Goal: Complete application form

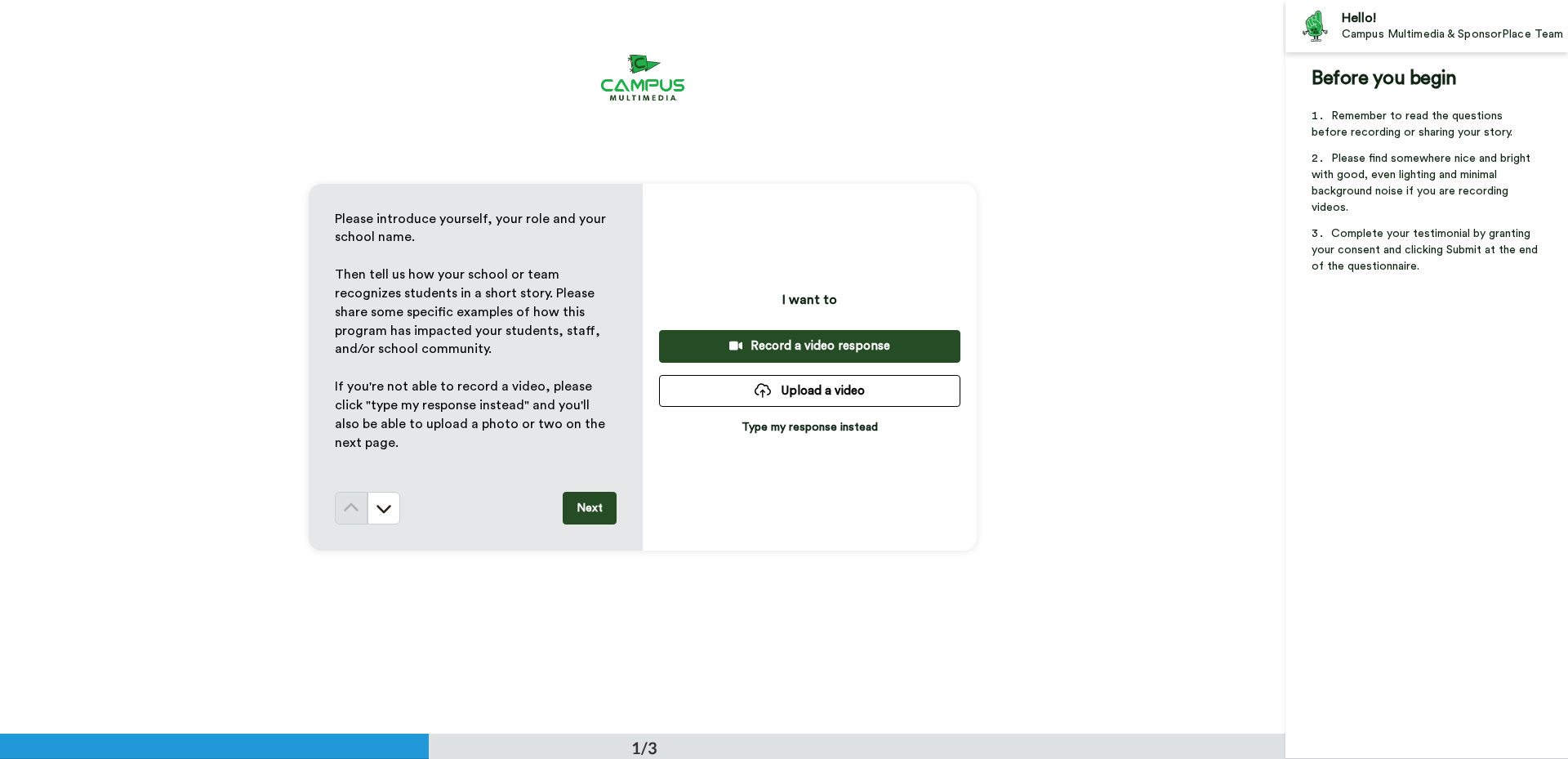
click at [807, 432] on p "Type my response instead" at bounding box center [809, 426] width 136 height 16
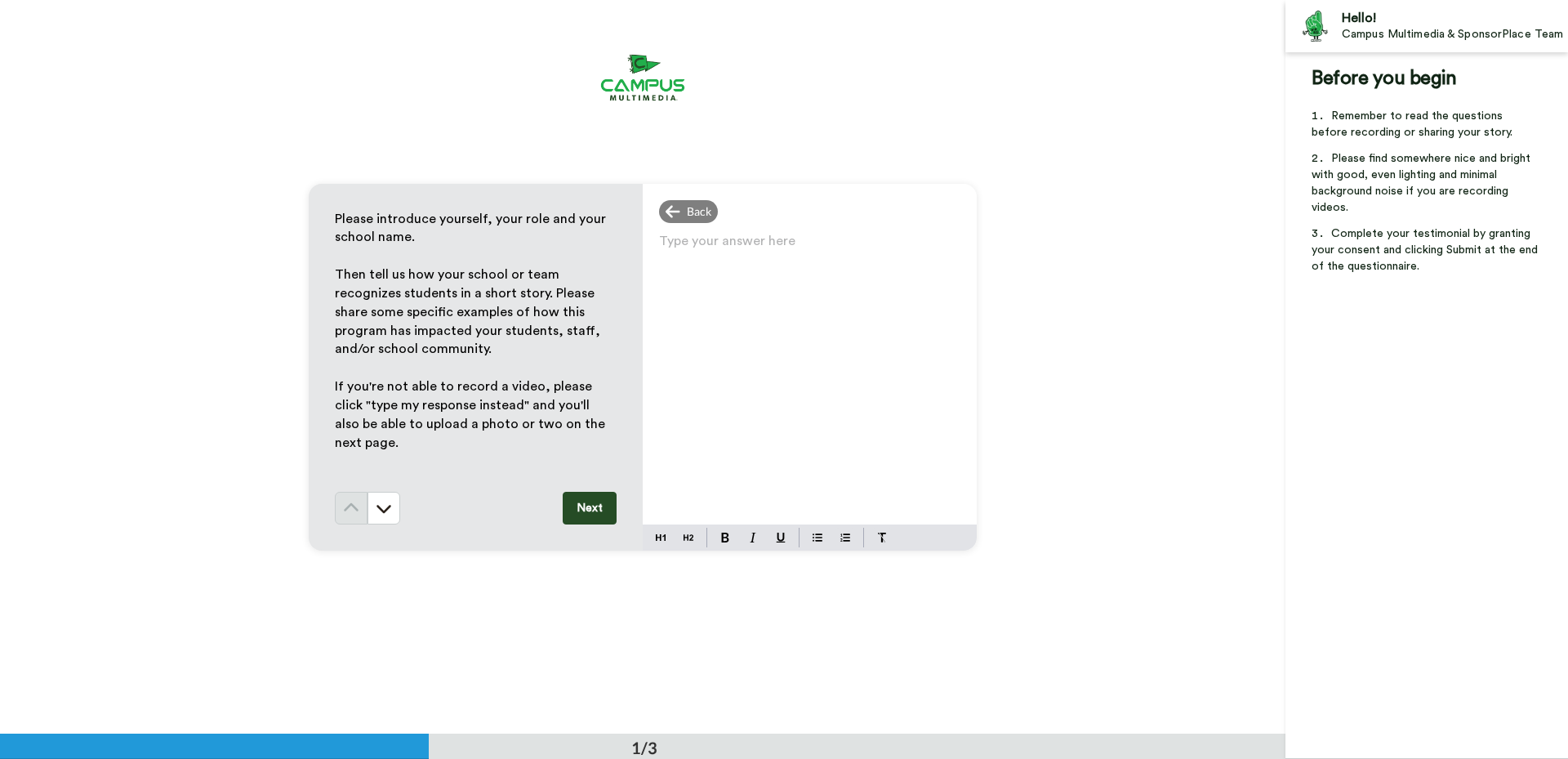
click at [710, 250] on p "Type your answer here ﻿" at bounding box center [809, 247] width 302 height 23
click at [844, 293] on div "Type your answer here ﻿" at bounding box center [809, 377] width 334 height 295
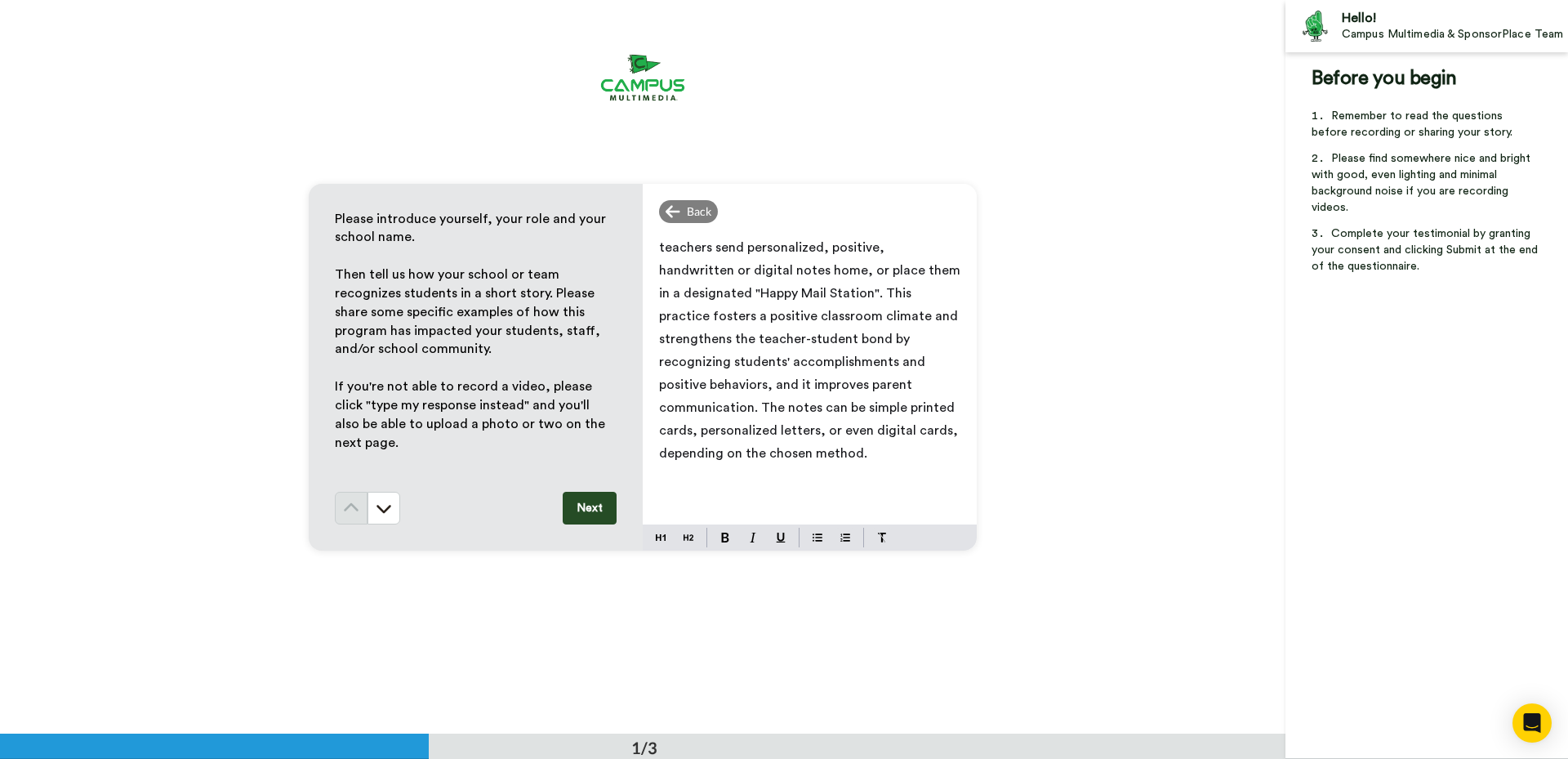
click at [659, 245] on span "teachers send personalized, positive, handwritten or digital notes home, or pla…" at bounding box center [811, 351] width 304 height 219
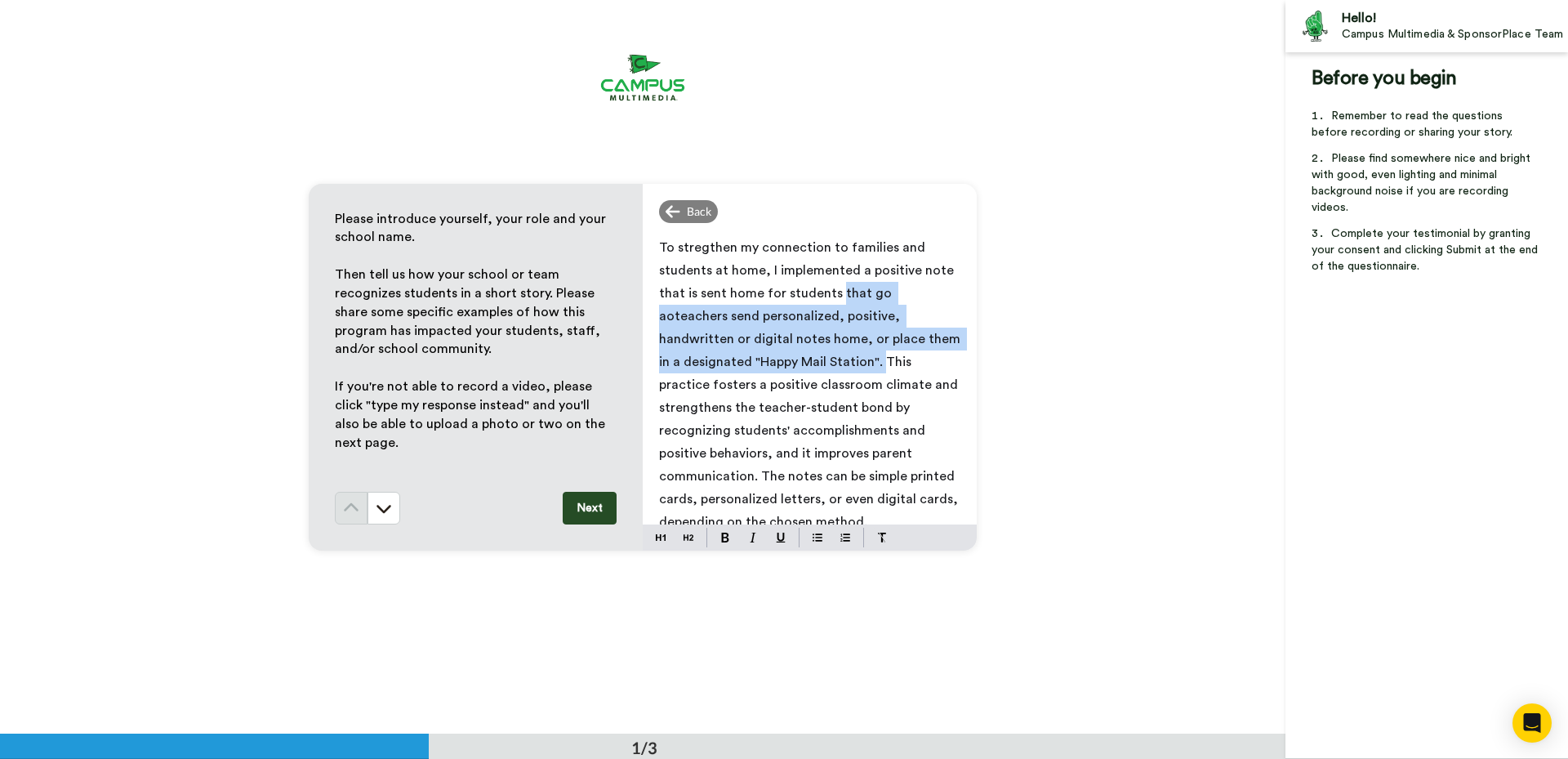
drag, startPoint x: 784, startPoint y: 361, endPoint x: 831, endPoint y: 287, distance: 87.7
click at [831, 287] on span "To stregthen my connection to families and students at home, I implemented a po…" at bounding box center [811, 385] width 304 height 287
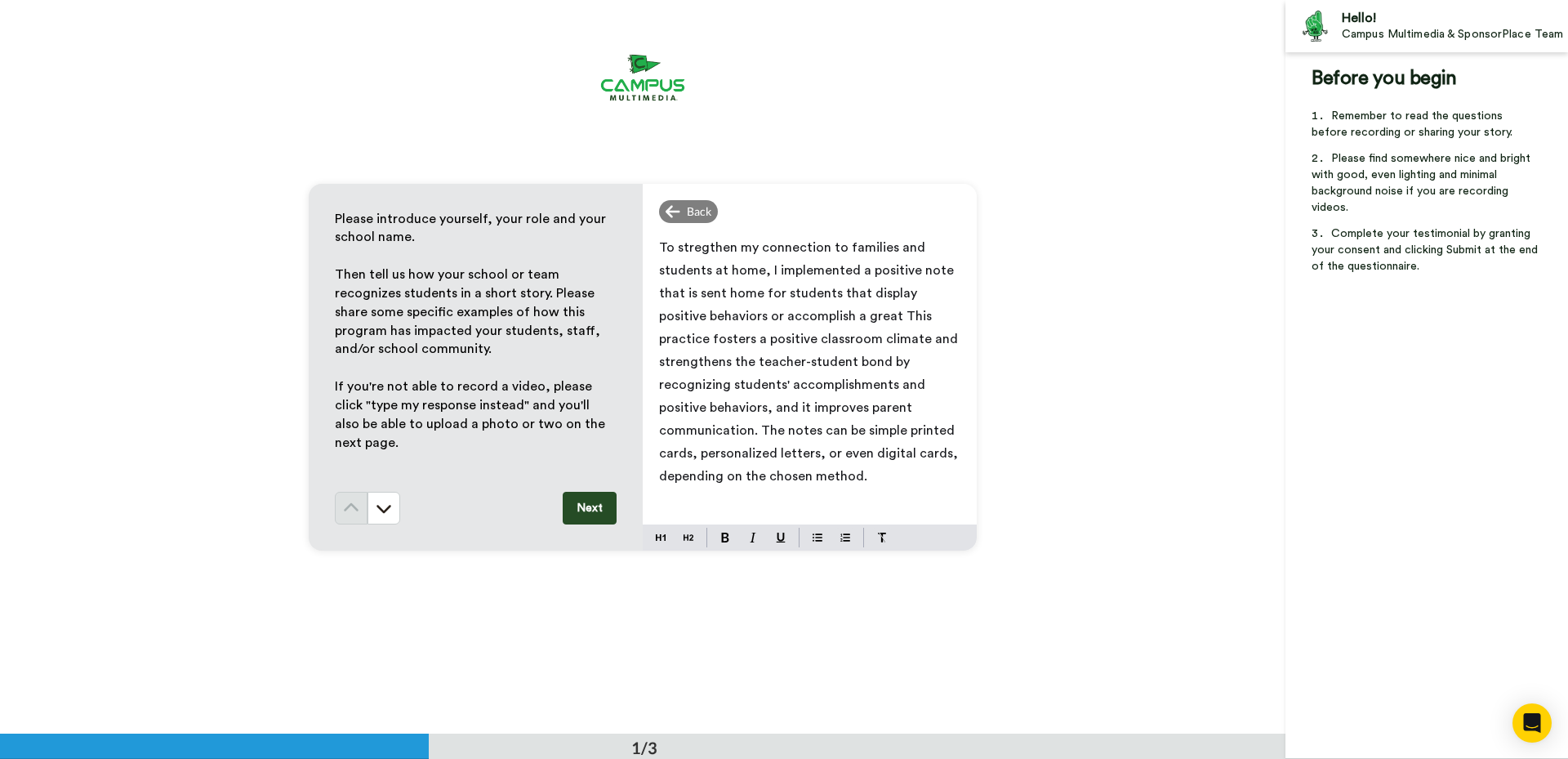
click at [682, 249] on span "To stregthen my connection to families and students at home, I implemented a po…" at bounding box center [810, 362] width 303 height 242
click at [936, 273] on span "To strengthen my connection to families and students at home, I implemented a p…" at bounding box center [810, 362] width 303 height 242
click at [944, 314] on p "To strengthen my connection to families and students at home, I implemented a p…" at bounding box center [809, 361] width 302 height 251
drag, startPoint x: 940, startPoint y: 313, endPoint x: 812, endPoint y: 314, distance: 128.0
click at [812, 314] on p "To strengthen my connection to families and students at home, I implemented a p…" at bounding box center [809, 361] width 302 height 251
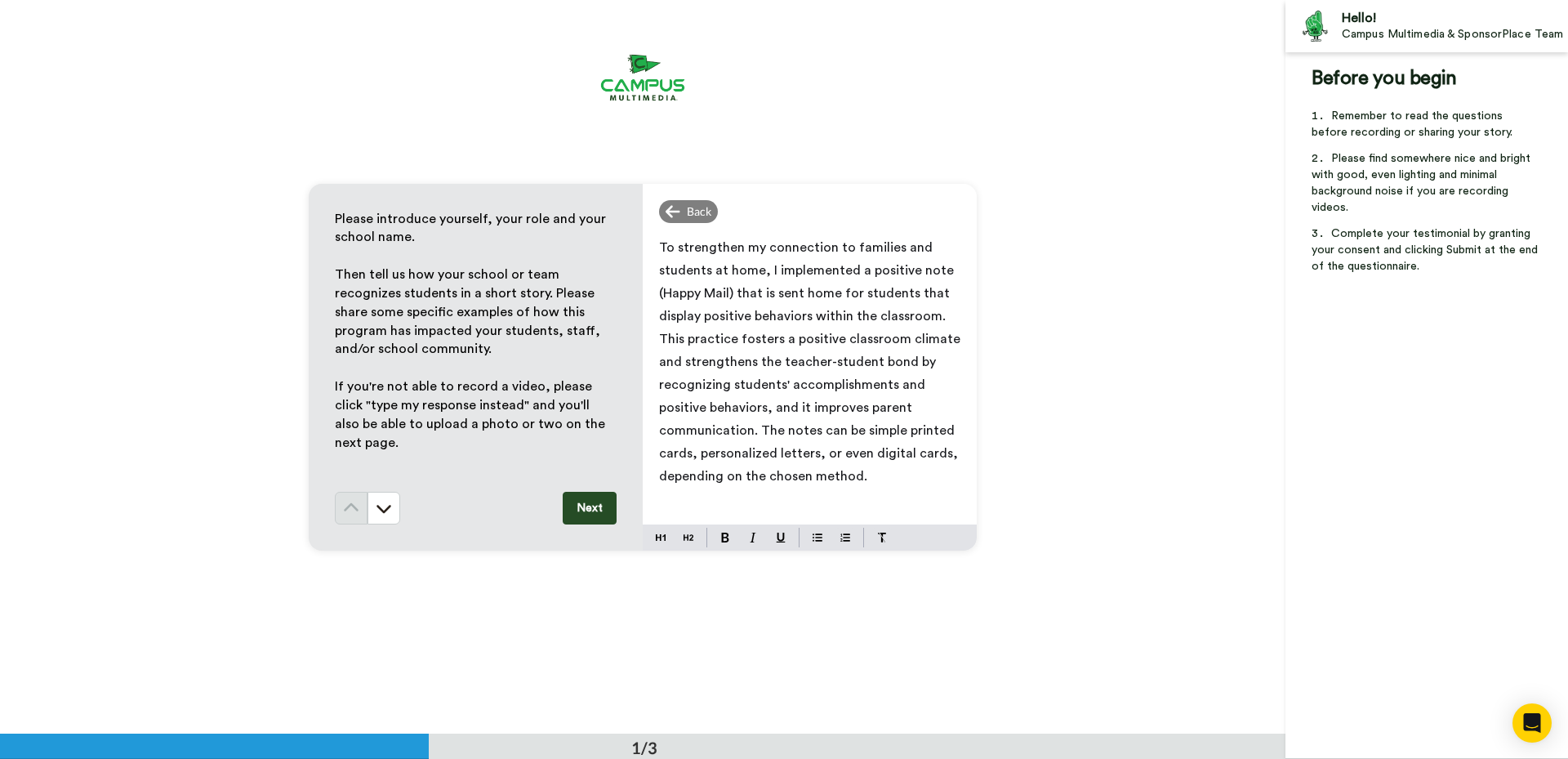
click at [678, 342] on span "To strengthen my connection to families and students at home, I implemented a p…" at bounding box center [811, 362] width 304 height 242
drag, startPoint x: 903, startPoint y: 335, endPoint x: 859, endPoint y: 338, distance: 44.1
click at [859, 338] on span "To strengthen my connection to families and students at home, I implemented a p…" at bounding box center [811, 373] width 304 height 265
click at [902, 340] on span "To strengthen my connection to families and students at home, I implemented a p…" at bounding box center [808, 373] width 298 height 265
click at [908, 340] on span "To strengthen my connection to families and students at home, I implemented a p…" at bounding box center [808, 373] width 298 height 265
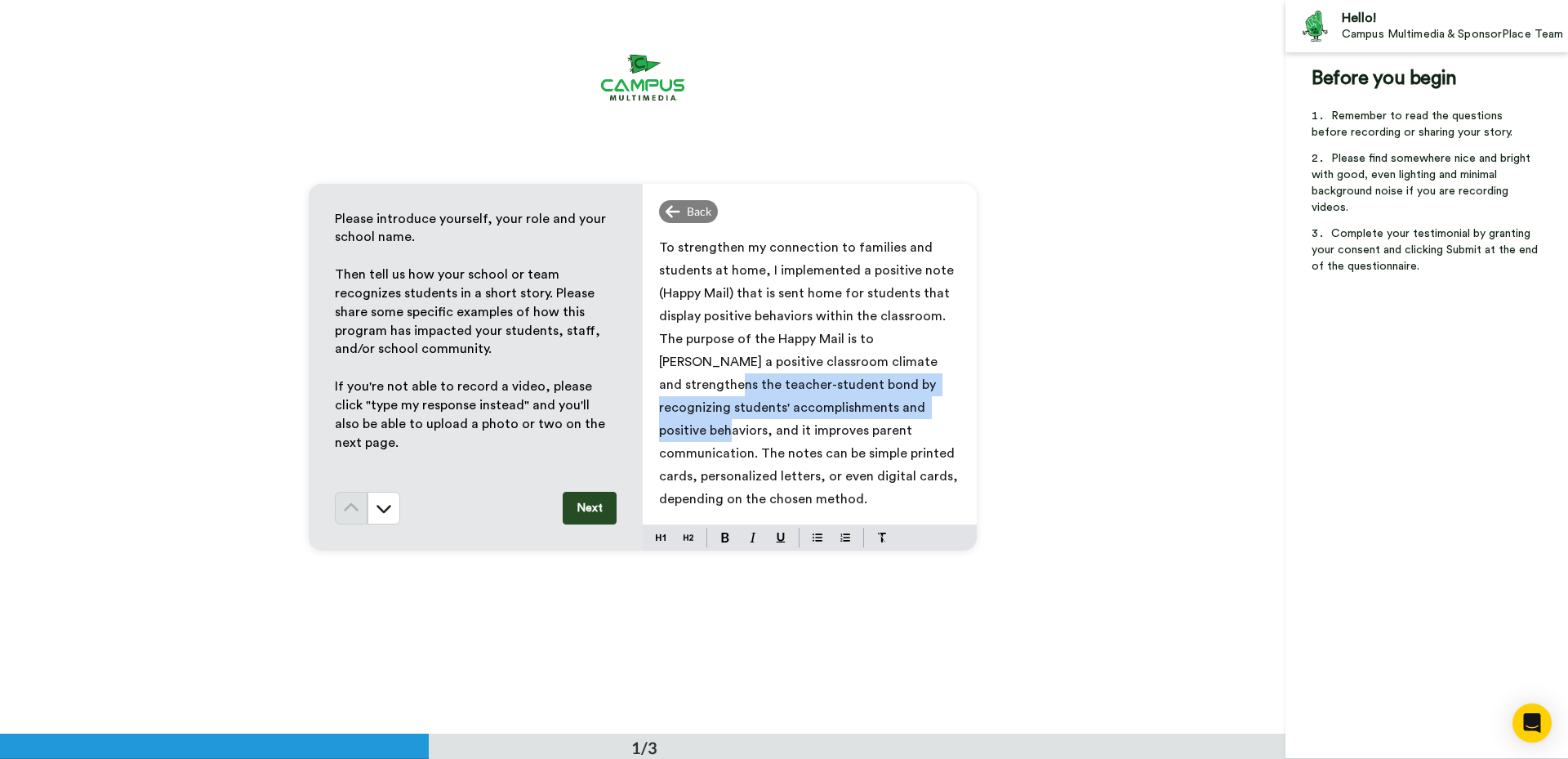
drag, startPoint x: 896, startPoint y: 408, endPoint x: 505, endPoint y: 380, distance: 392.0
click at [505, 380] on div "Please introduce yourself, your role and your school name. ﻿ Then tell us how y…" at bounding box center [642, 367] width 668 height 366
click at [799, 414] on p "To strengthen my connection to families and students at home, I implemented a p…" at bounding box center [809, 373] width 302 height 274
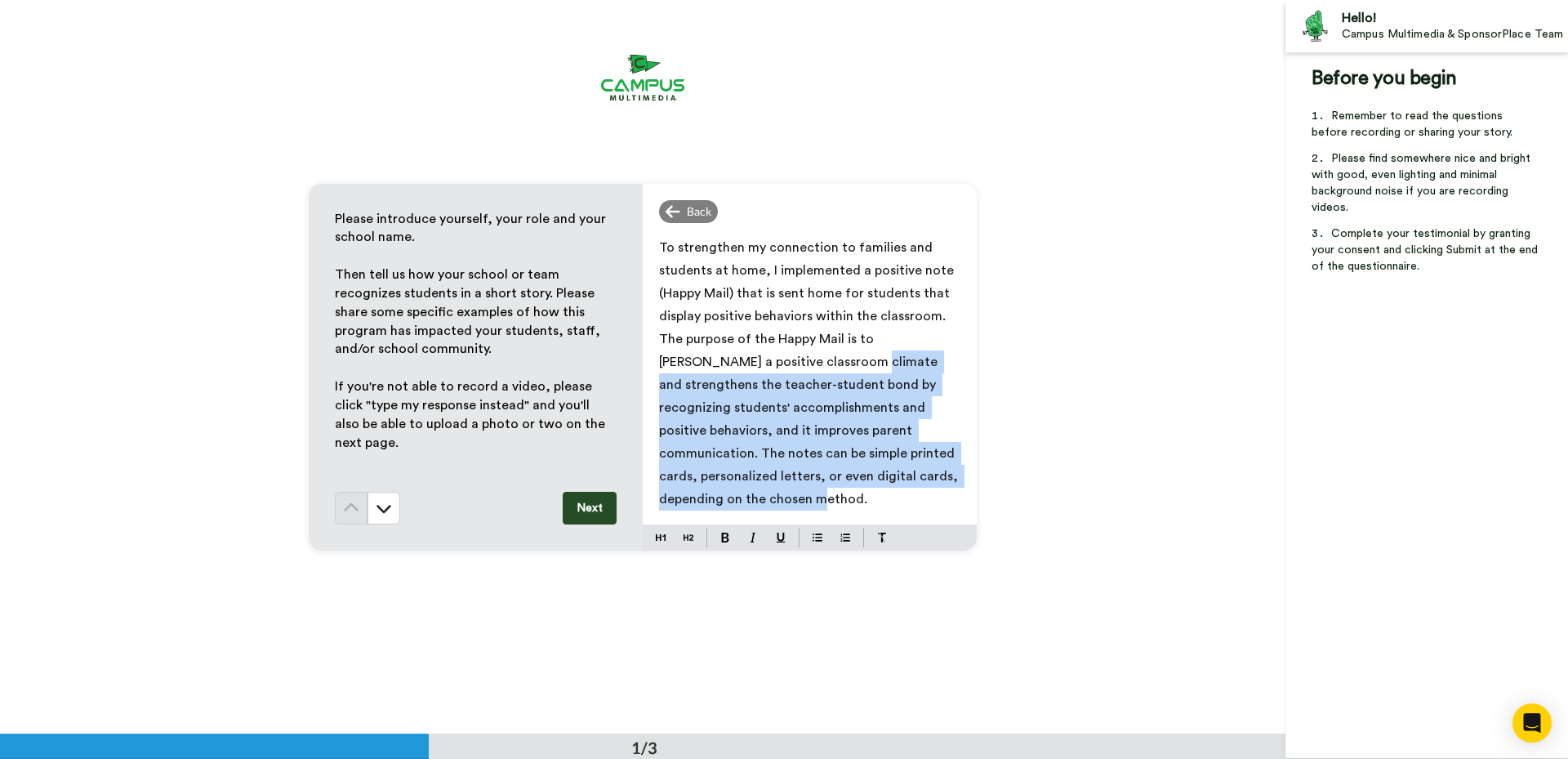
drag, startPoint x: 942, startPoint y: 477, endPoint x: 811, endPoint y: 362, distance: 174.3
click at [811, 362] on p "To strengthen my connection to families and students at home, I implemented a p…" at bounding box center [809, 373] width 302 height 274
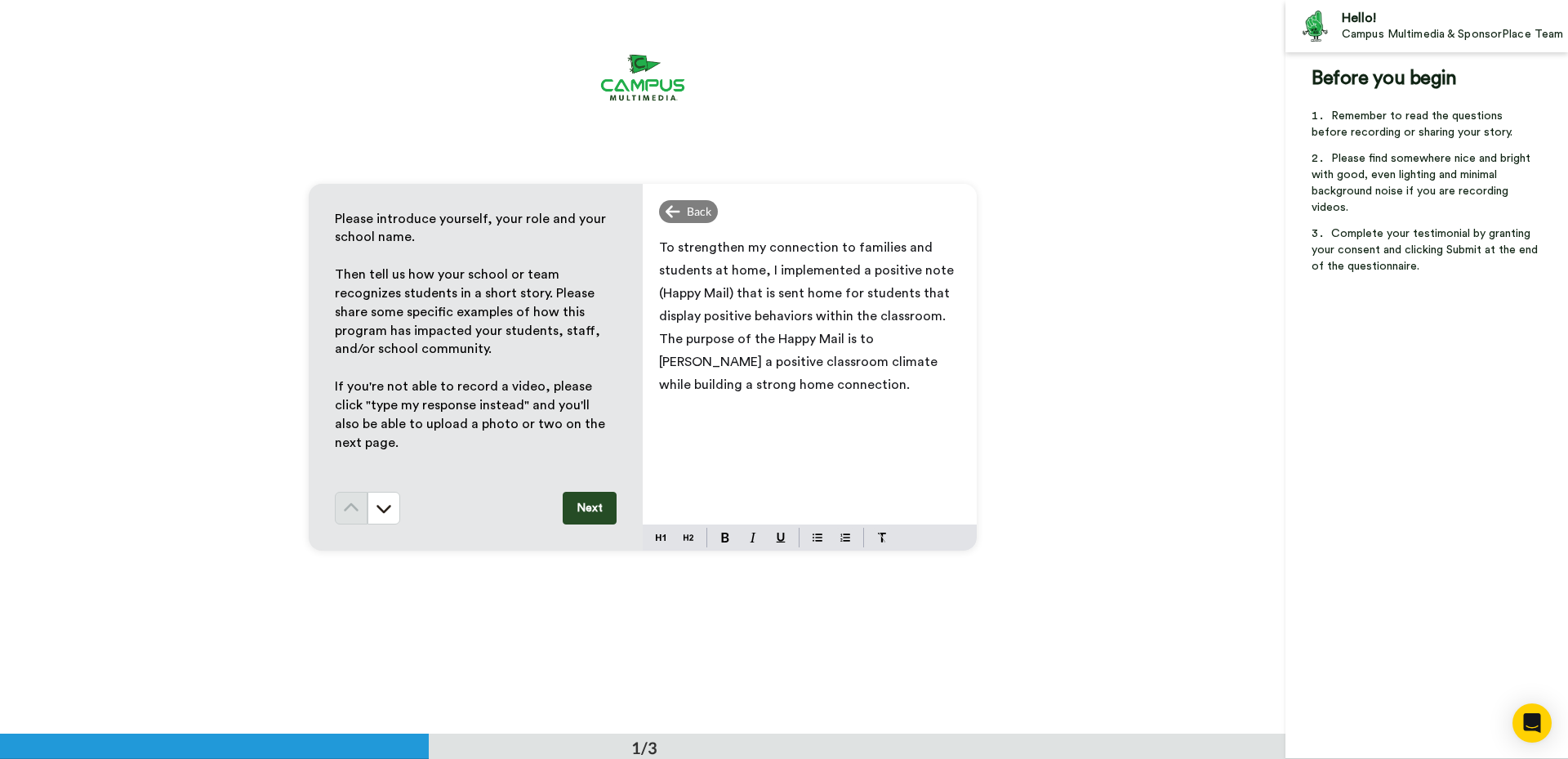
scroll to position [15, 0]
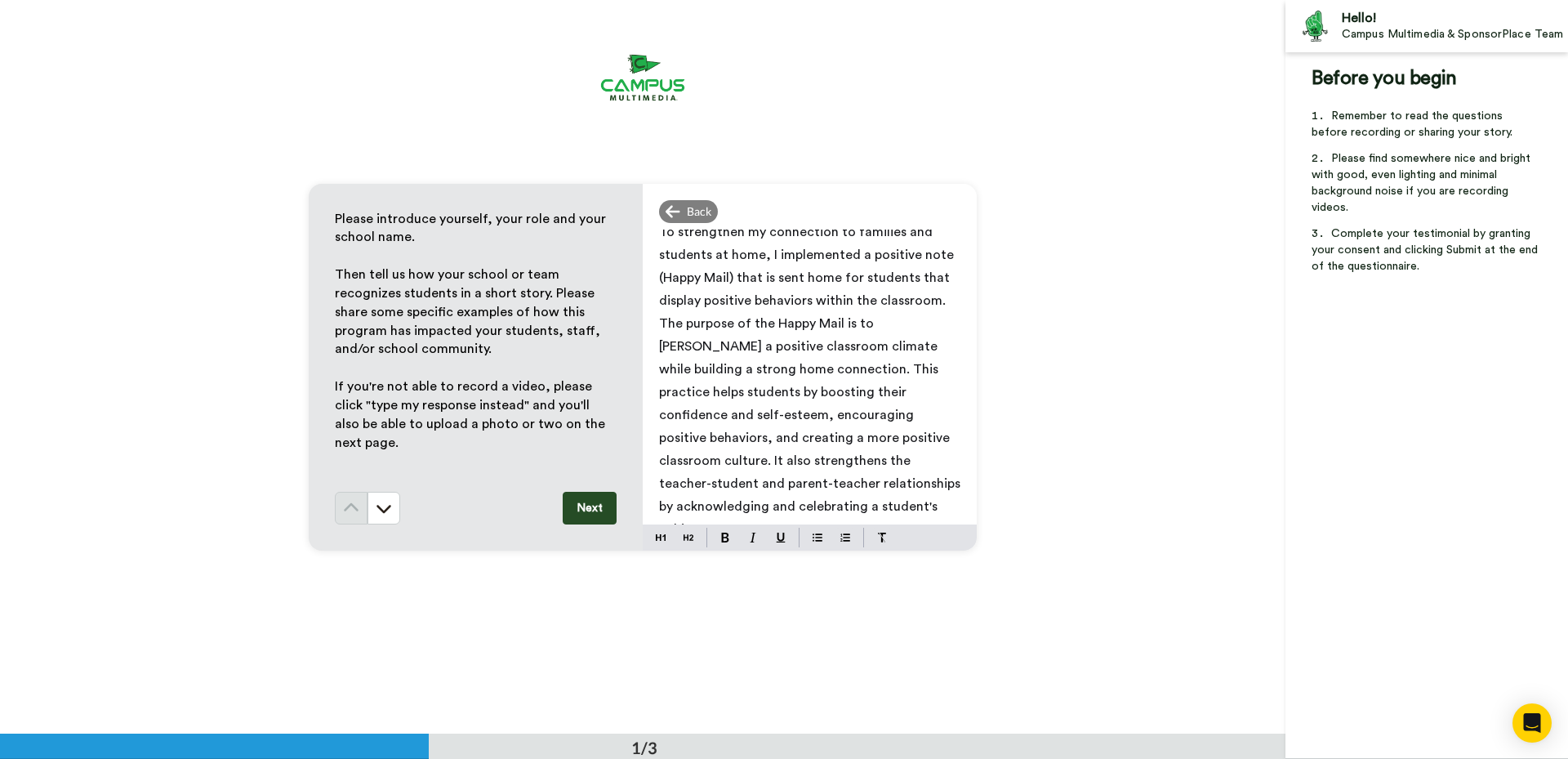
click at [843, 368] on span "To strengthen my connection to families and students at home, I implemented a p…" at bounding box center [811, 380] width 304 height 310
drag, startPoint x: 763, startPoint y: 369, endPoint x: 836, endPoint y: 376, distance: 73.3
click at [836, 376] on p "To strengthen my connection to families and students at home, I implemented a p…" at bounding box center [809, 380] width 302 height 320
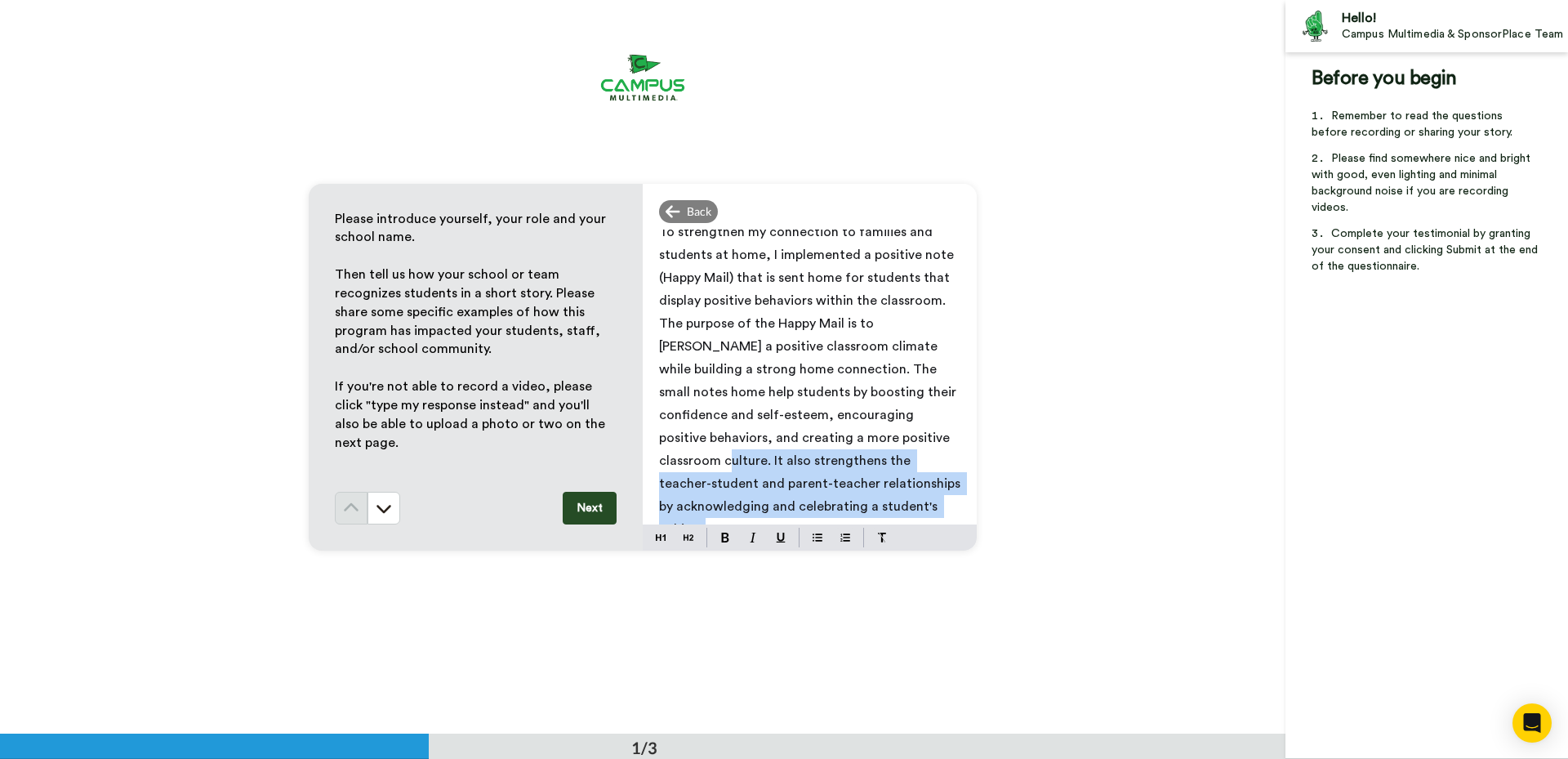
drag, startPoint x: 879, startPoint y: 508, endPoint x: 907, endPoint y: 433, distance: 80.1
click at [907, 433] on p "To strengthen my connection to families and students at home, I implemented a p…" at bounding box center [809, 380] width 302 height 320
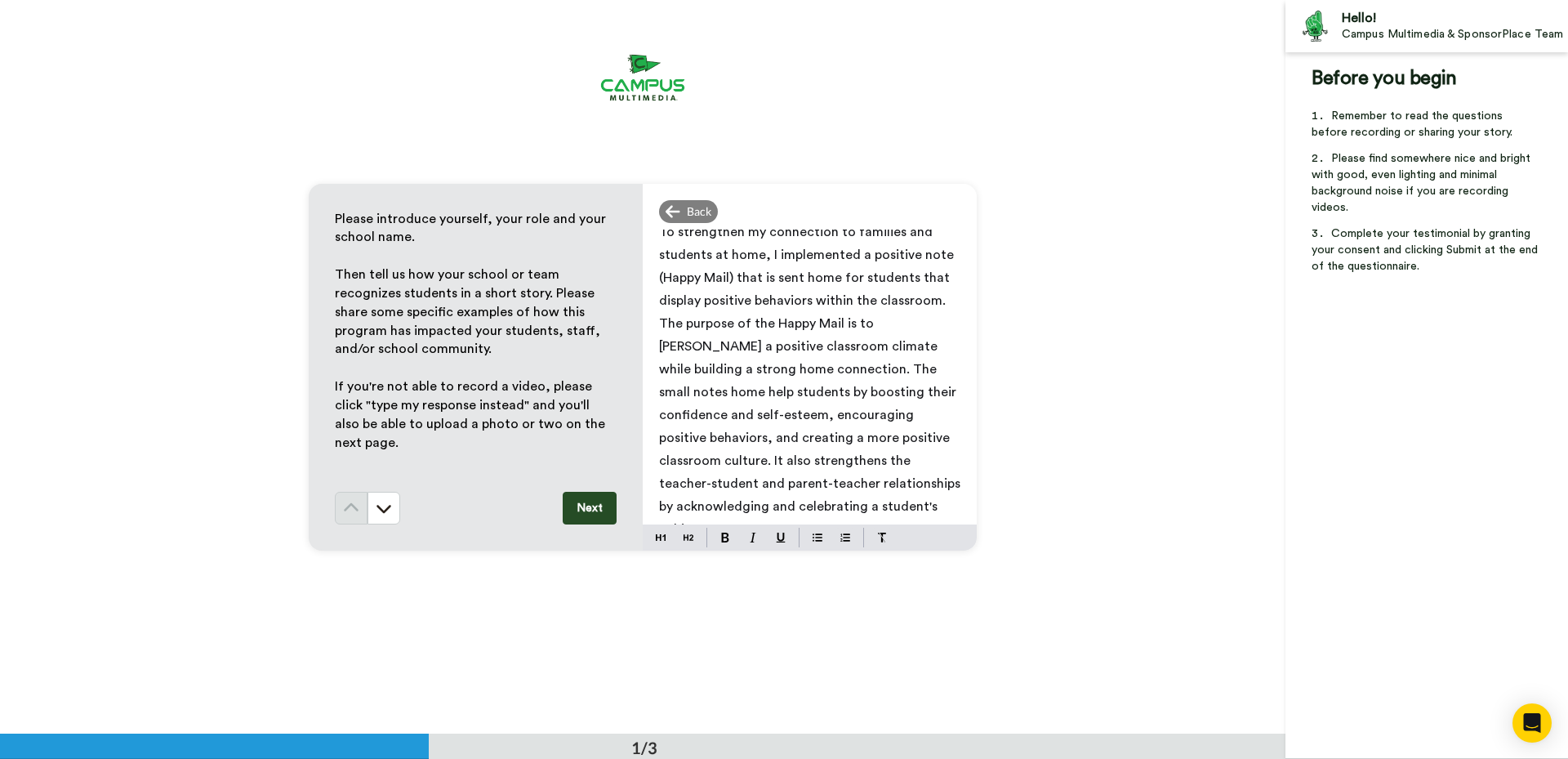
click at [750, 387] on span "To strengthen my connection to families and students at home, I implemented a p…" at bounding box center [811, 380] width 304 height 310
drag, startPoint x: 904, startPoint y: 433, endPoint x: 858, endPoint y: 417, distance: 48.7
click at [858, 417] on p "To strengthen my connection to families and students at home, I implemented a p…" at bounding box center [809, 380] width 302 height 320
click at [777, 398] on p "To strengthen my connection to families and students at home, I implemented a p…" at bounding box center [809, 380] width 302 height 320
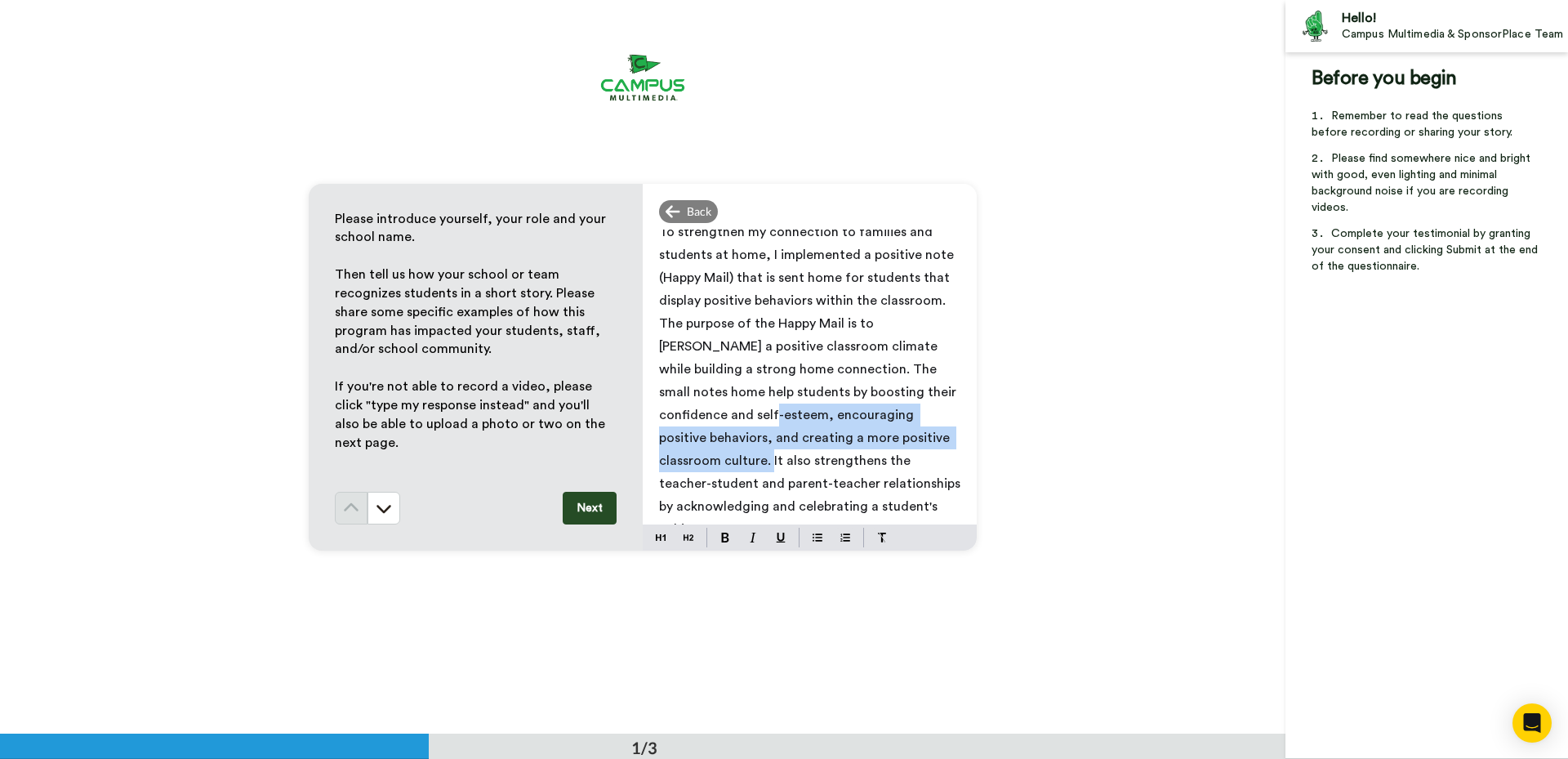
drag, startPoint x: 695, startPoint y: 418, endPoint x: 947, endPoint y: 435, distance: 252.6
click at [947, 435] on span "To strengthen my connection to families and students at home, I implemented a p…" at bounding box center [811, 380] width 304 height 310
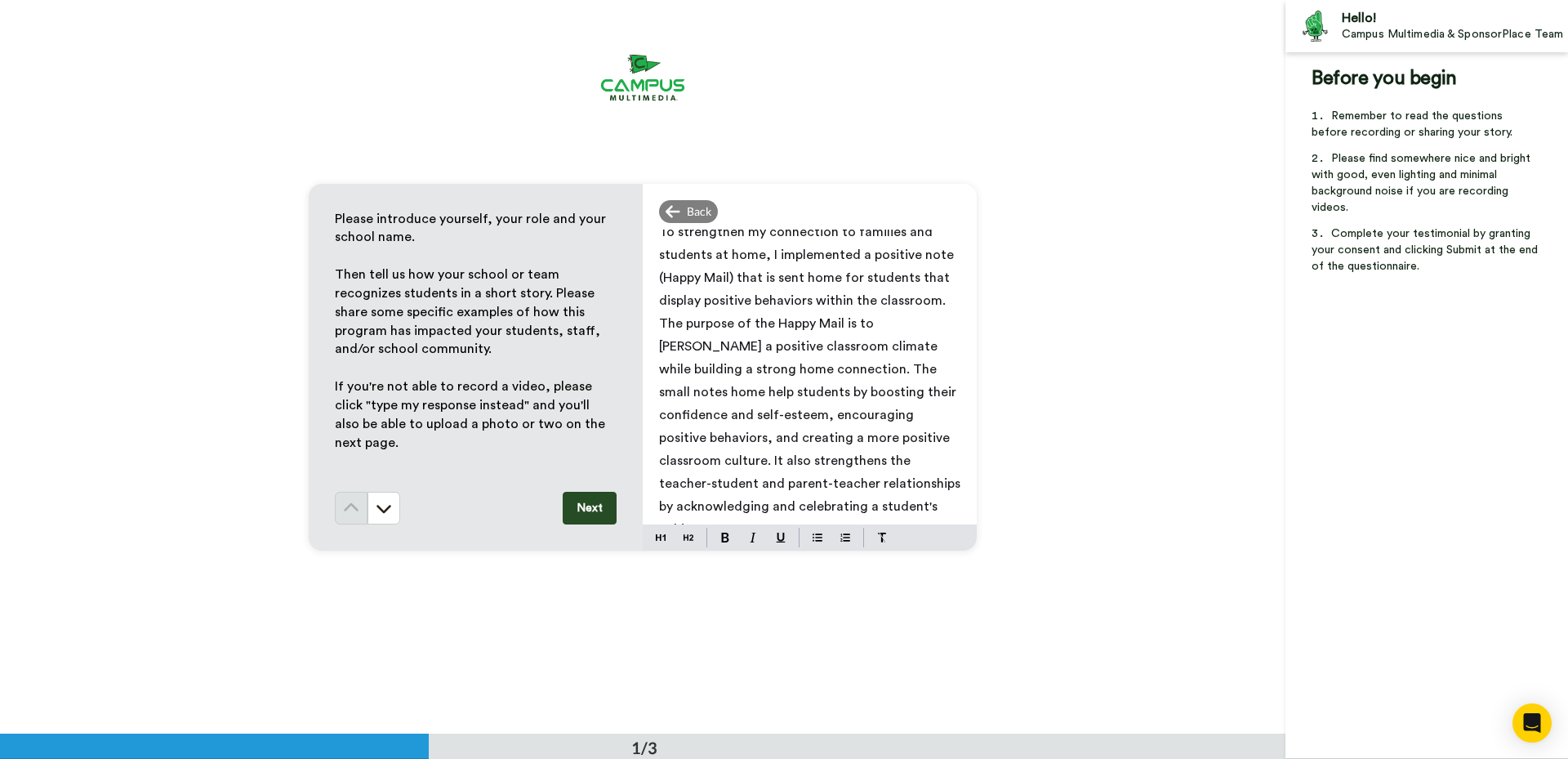
scroll to position [0, 0]
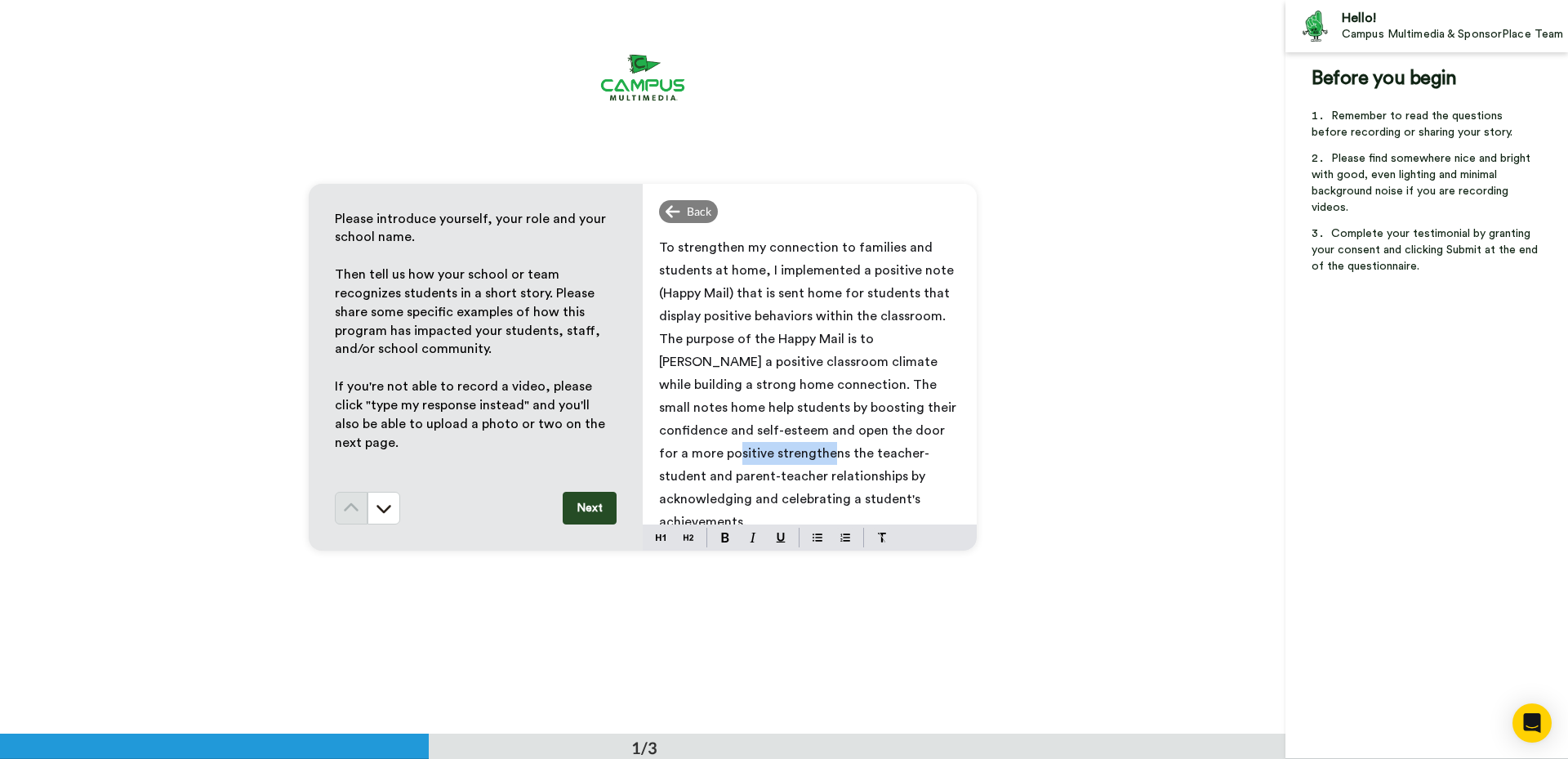
drag, startPoint x: 750, startPoint y: 452, endPoint x: 652, endPoint y: 447, distance: 98.1
click at [652, 447] on div "To strengthen my connection to families and students at home, I implemented a p…" at bounding box center [809, 377] width 334 height 295
click at [752, 496] on p "To strengthen my connection to families and students at home, I implemented a p…" at bounding box center [809, 373] width 302 height 274
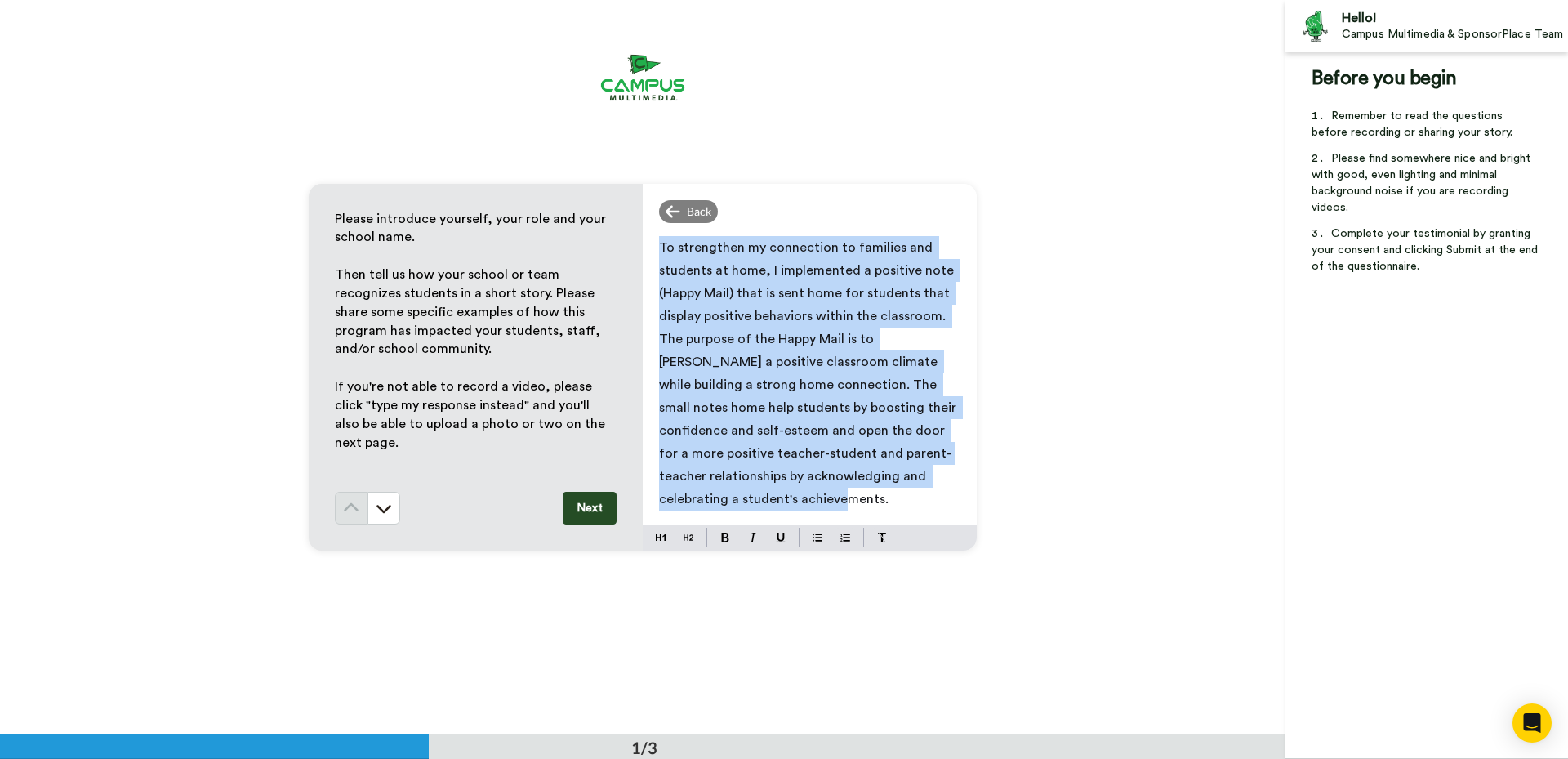
drag, startPoint x: 745, startPoint y: 498, endPoint x: 591, endPoint y: 175, distance: 357.8
click at [591, 175] on div "Please introduce yourself, your role and your school name. ﻿ Then tell us how y…" at bounding box center [642, 366] width 1285 height 734
copy span "To strengthen my connection to families and students at home, I implemented a p…"
click at [665, 254] on p "To strengthen my connection to families and students at home, I implemented a p…" at bounding box center [809, 373] width 302 height 274
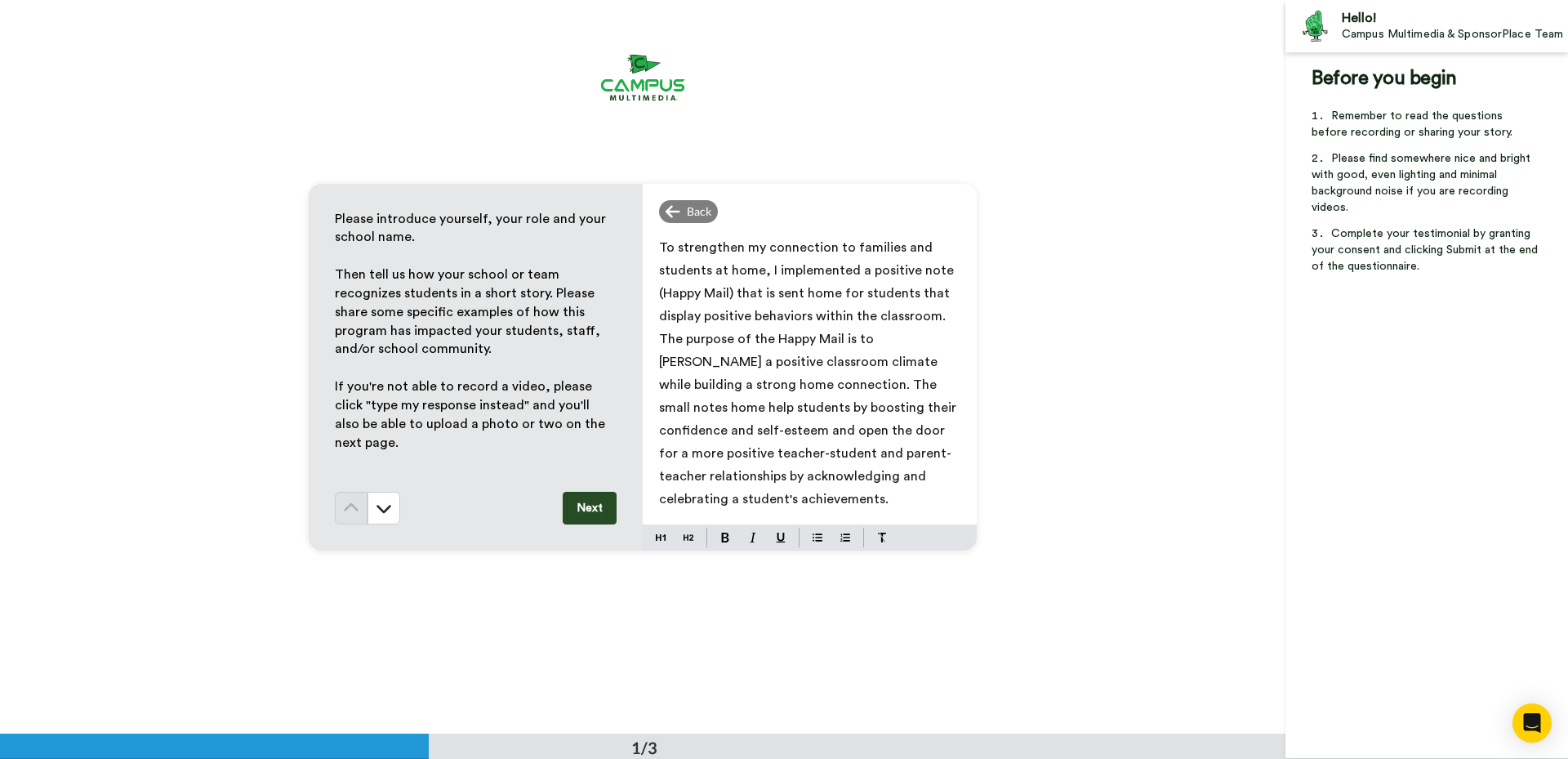
click at [659, 249] on span "To strengthen my connection to families and students at home, I implemented a p…" at bounding box center [809, 373] width 301 height 265
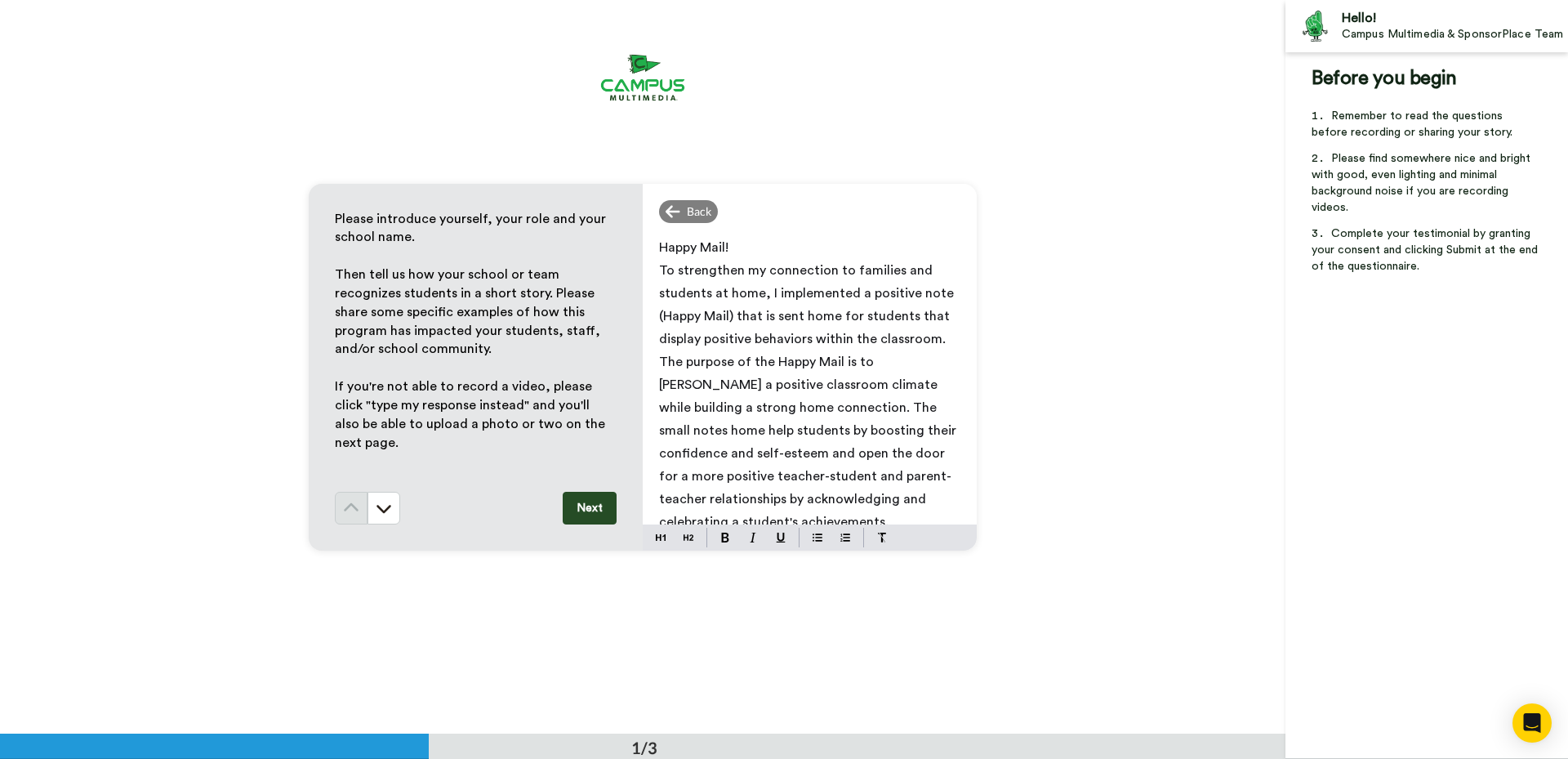
click at [729, 236] on div "Happy Mail! To strengthen my connection to families and students at home, I imp…" at bounding box center [809, 377] width 334 height 295
drag, startPoint x: 735, startPoint y: 245, endPoint x: 647, endPoint y: 236, distance: 88.5
click at [647, 236] on div "Happy Mail! To strengthen my connection to families and students at home, I imp…" at bounding box center [809, 377] width 334 height 295
click at [721, 536] on img at bounding box center [725, 538] width 8 height 10
click at [834, 366] on span "To strengthen my connection to families and students at home, I implemented a p…" at bounding box center [809, 396] width 301 height 265
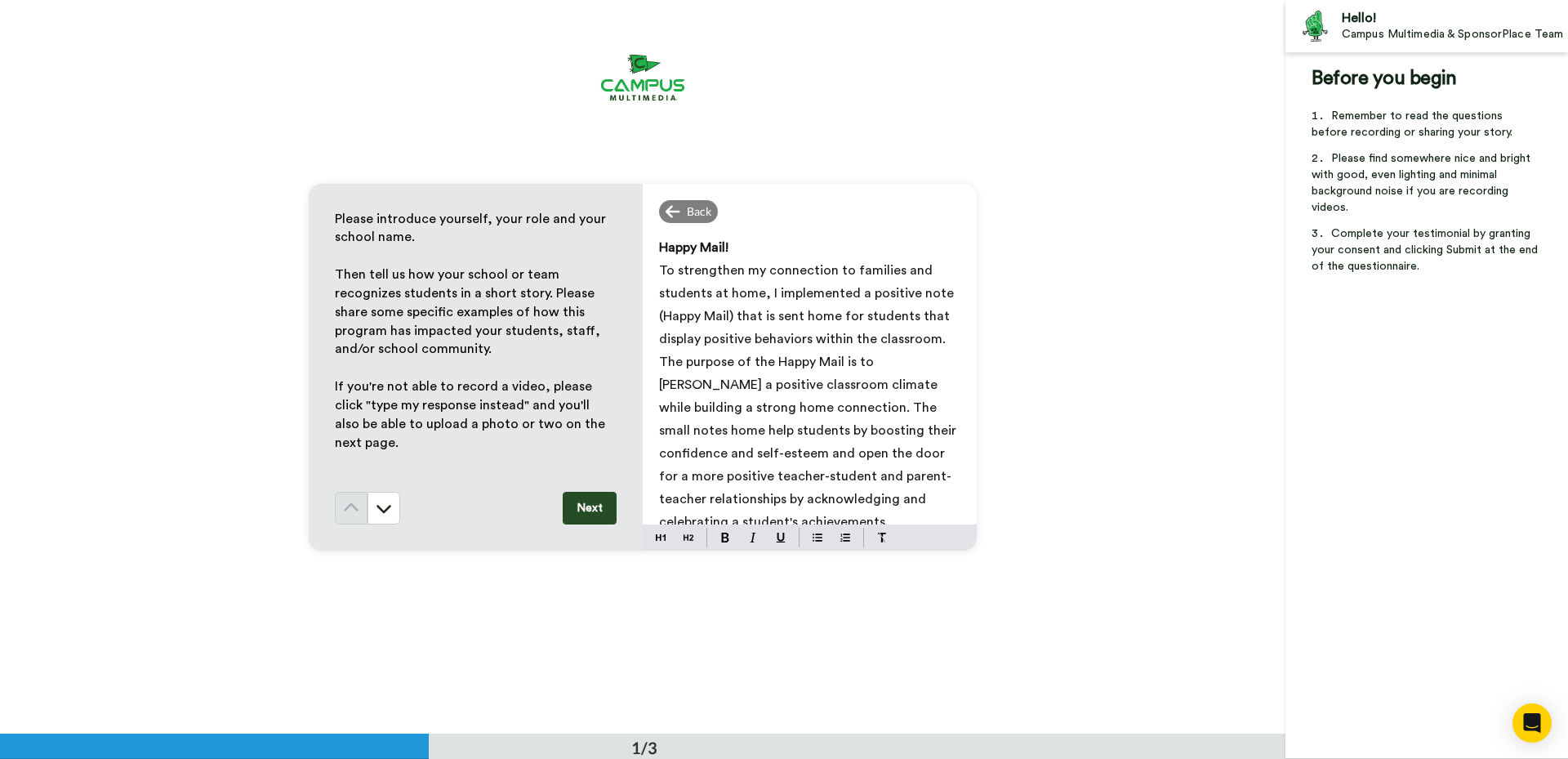
scroll to position [15, 0]
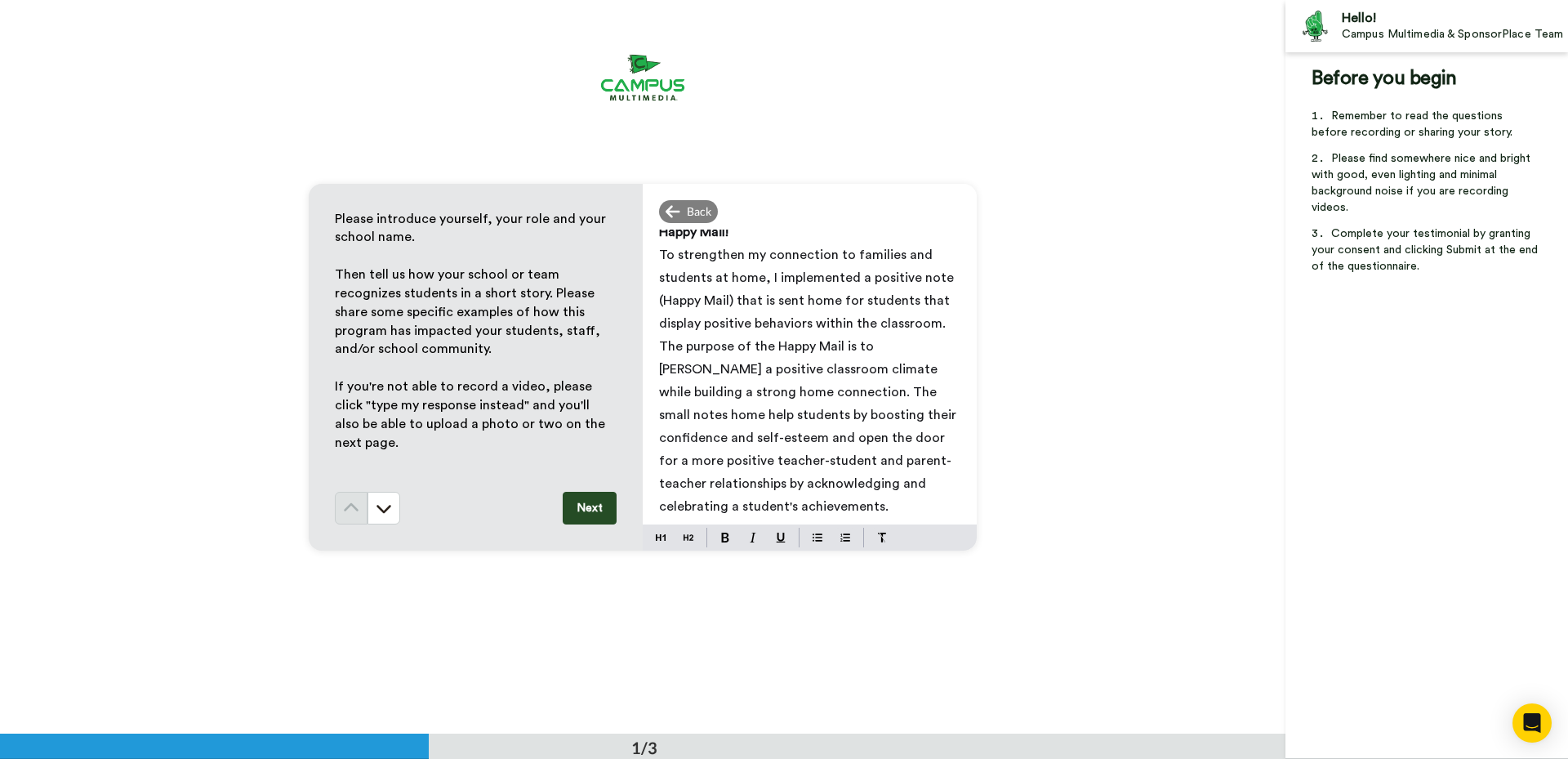
click at [773, 497] on p "To strengthen my connection to families and students at home, I implemented a p…" at bounding box center [809, 381] width 302 height 274
click at [777, 506] on p "To strengthen my connection to families and students at home, I implemented a p…" at bounding box center [809, 381] width 302 height 274
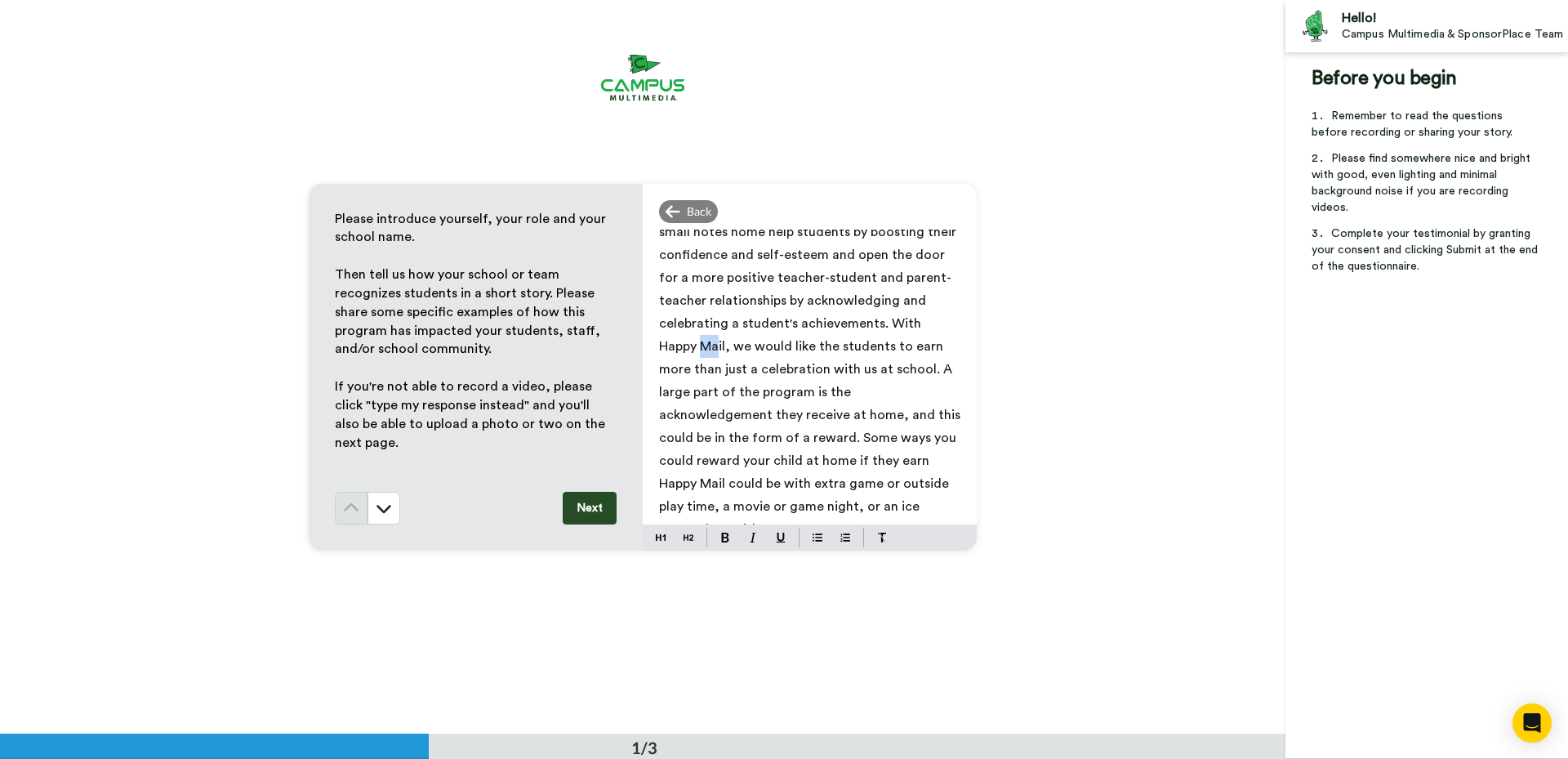
drag, startPoint x: 869, startPoint y: 321, endPoint x: 855, endPoint y: 319, distance: 14.1
click at [855, 319] on span "To strengthen my connection to families and students at home, I implemented a p…" at bounding box center [811, 301] width 304 height 471
drag, startPoint x: 891, startPoint y: 424, endPoint x: 952, endPoint y: 419, distance: 61.2
click at [952, 419] on div "Happy Mail! To strengthen my connection to families and students at home, I imp…" at bounding box center [809, 377] width 334 height 295
drag, startPoint x: 725, startPoint y: 434, endPoint x: 702, endPoint y: 434, distance: 23.0
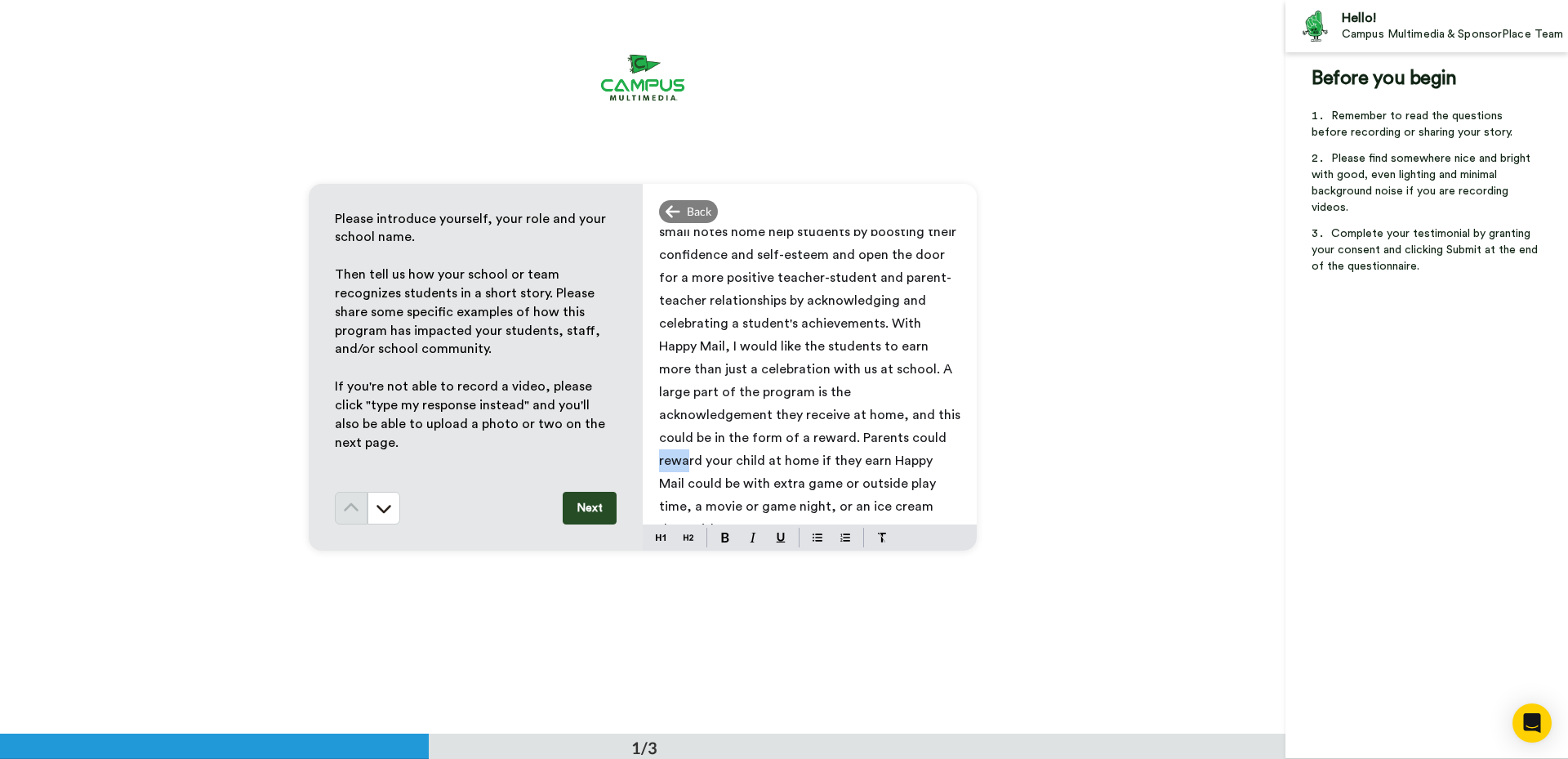
click at [702, 434] on span "To strengthen my connection to families and students at home, I implemented a p…" at bounding box center [811, 301] width 304 height 471
drag, startPoint x: 734, startPoint y: 461, endPoint x: 688, endPoint y: 461, distance: 46.0
click at [688, 461] on span "To strengthen my connection to families and students at home, I implemented a p…" at bounding box center [811, 301] width 304 height 471
click at [730, 501] on p "To strengthen my connection to families and students at home, I implemented a p…" at bounding box center [809, 300] width 302 height 480
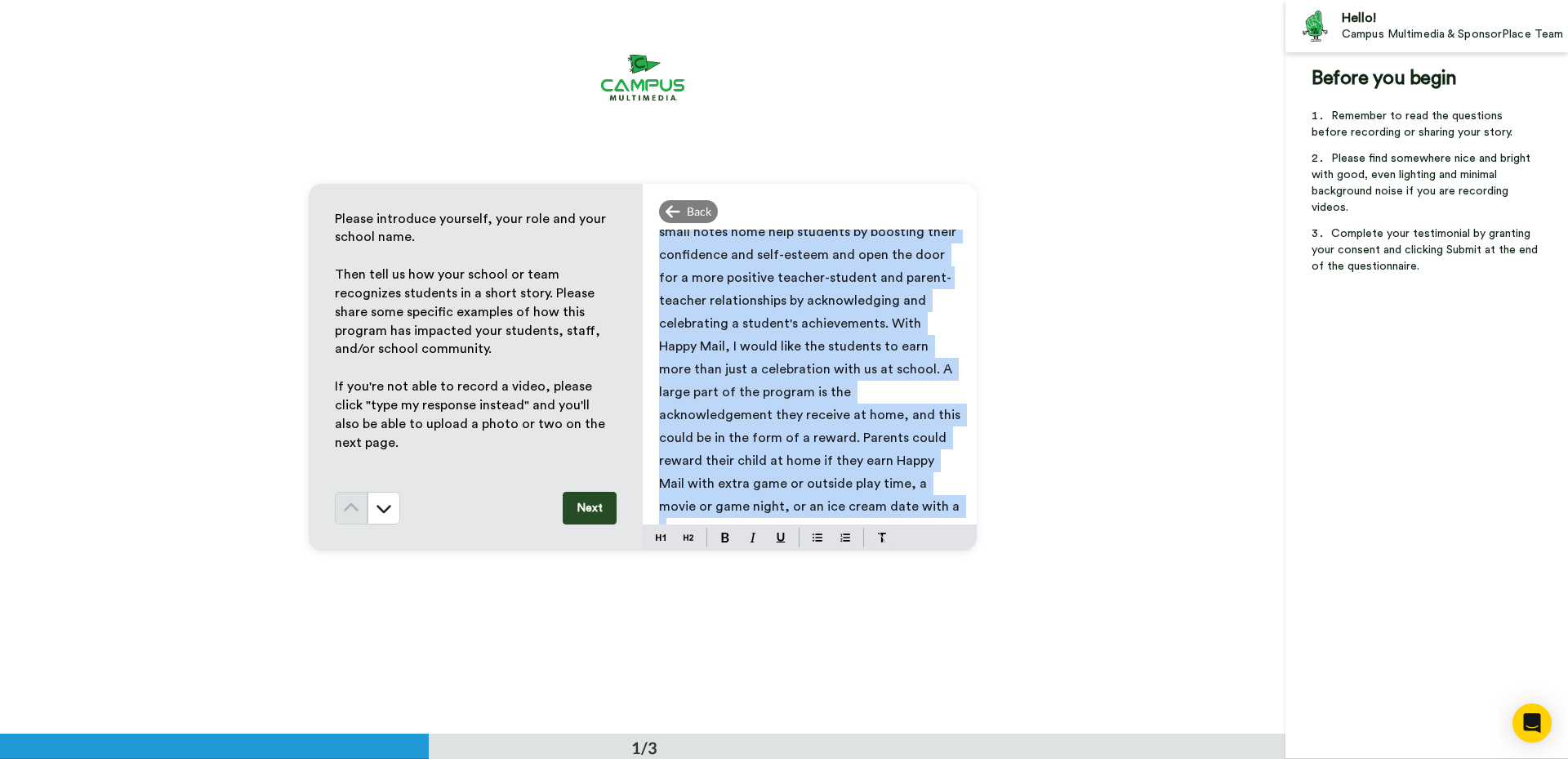
scroll to position [0, 0]
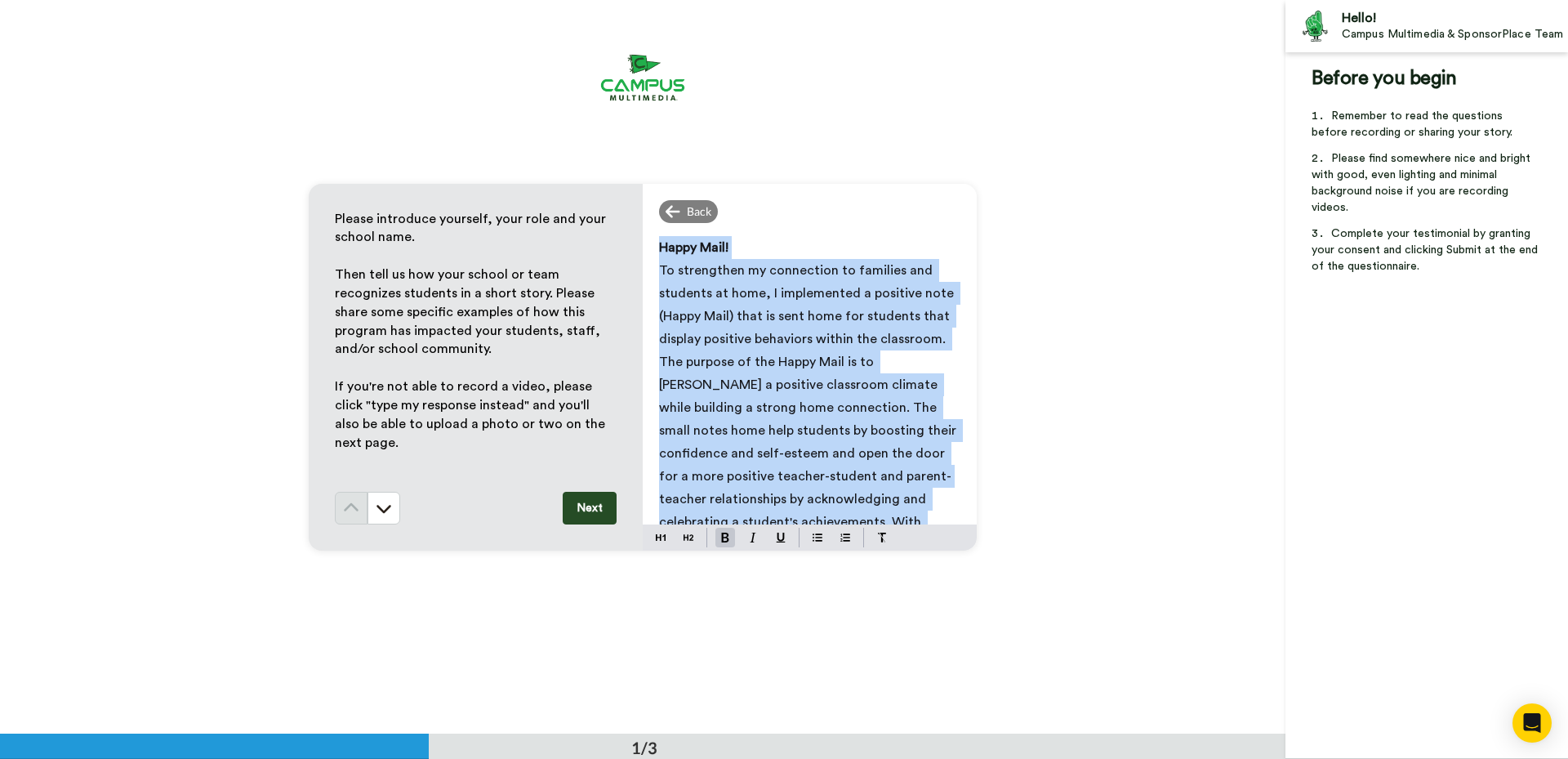
drag, startPoint x: 709, startPoint y: 513, endPoint x: 629, endPoint y: 177, distance: 345.4
click at [629, 177] on div "Please introduce yourself, your role and your school name. ﻿ Then tell us how y…" at bounding box center [642, 366] width 1285 height 734
copy div "Happy Mail! To strengthen my connection to families and students at home, I imp…"
click at [598, 498] on button "Next" at bounding box center [589, 508] width 54 height 33
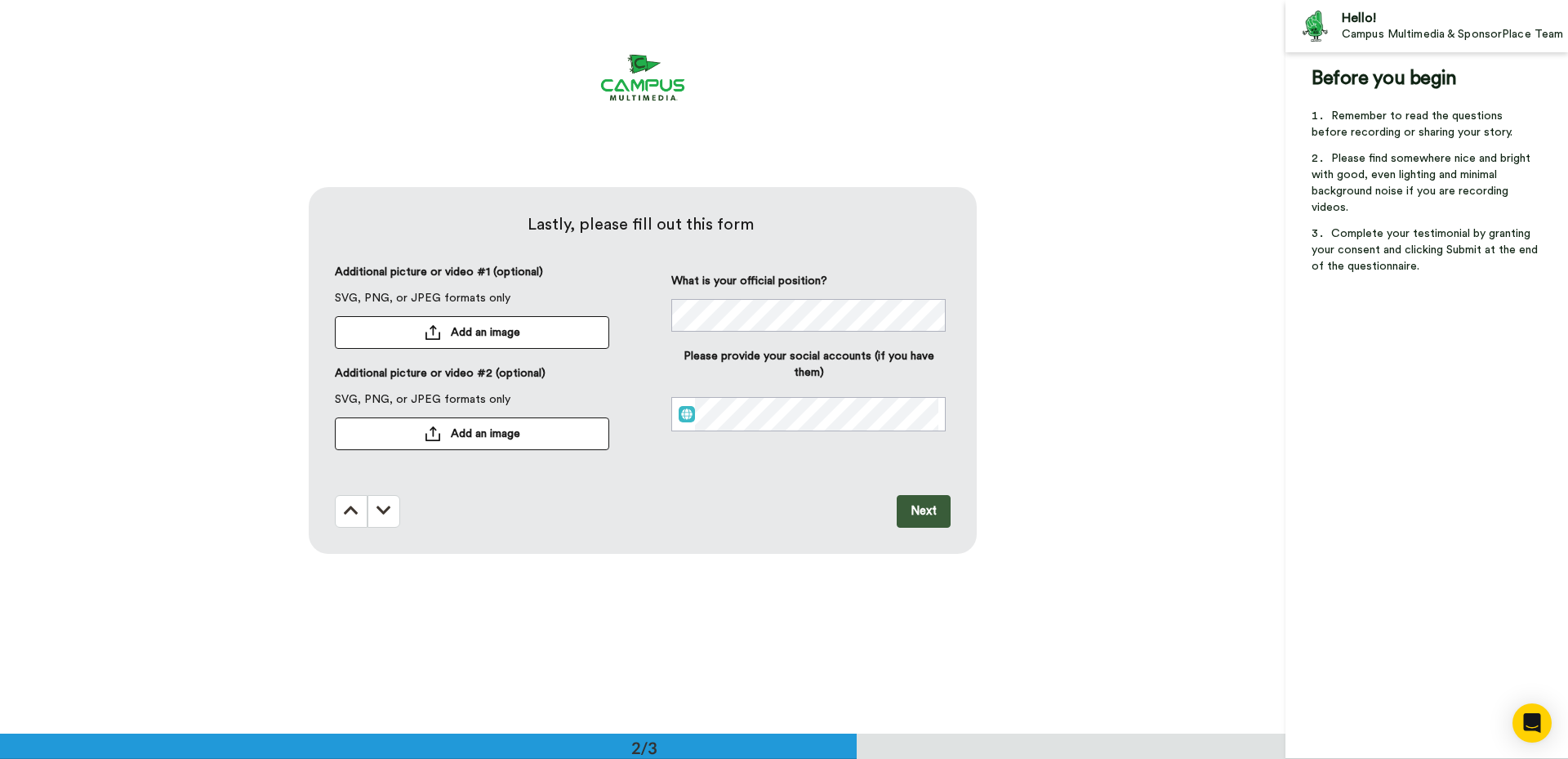
scroll to position [735, 0]
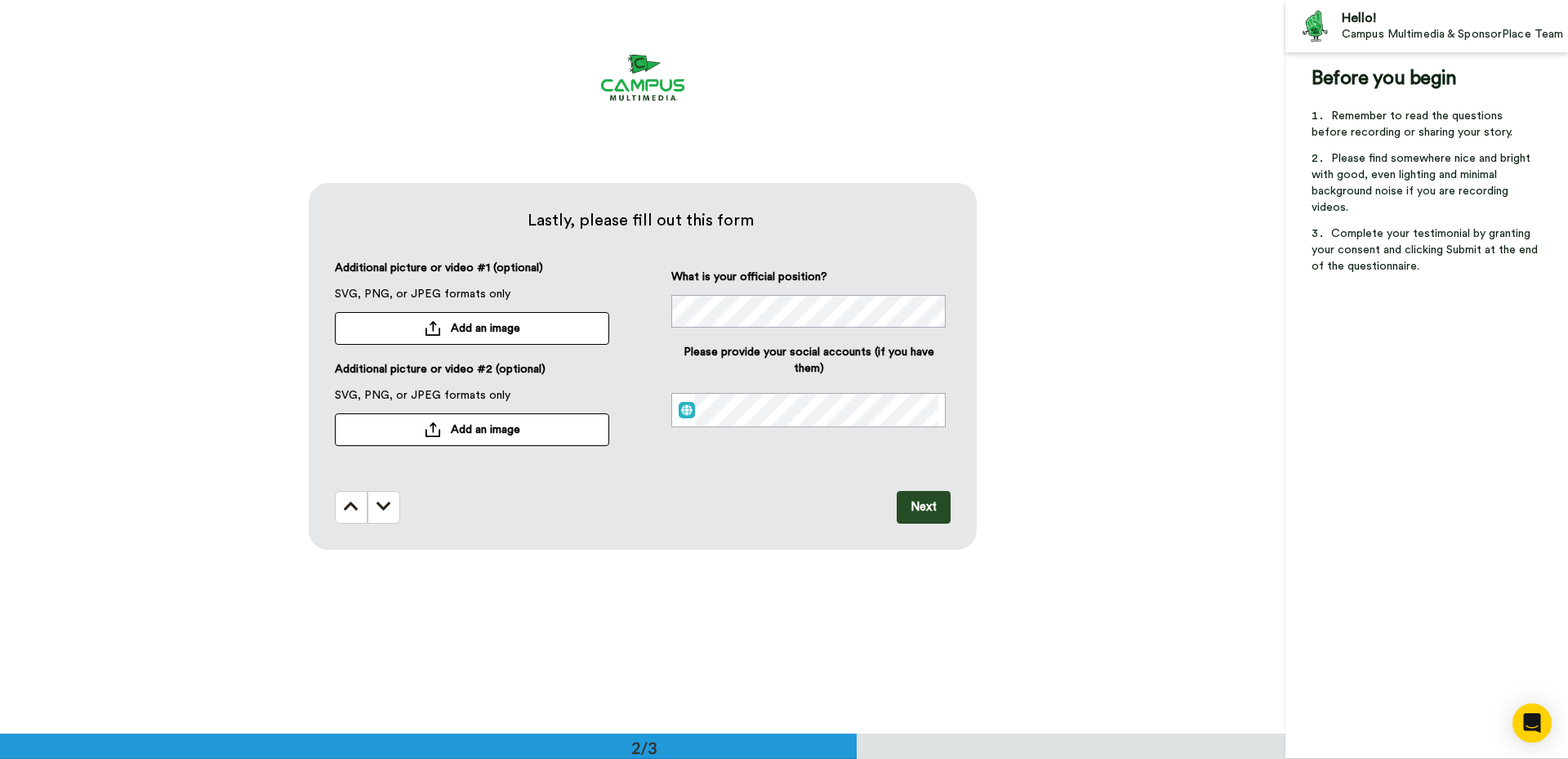
click at [426, 328] on div at bounding box center [432, 328] width 16 height 14
click at [422, 319] on div "Happy Mail.png" at bounding box center [460, 328] width 251 height 29
click at [445, 331] on div "Happy Mail.png" at bounding box center [460, 328] width 251 height 29
click at [423, 330] on span "Happy Mail.png" at bounding box center [392, 329] width 103 height 12
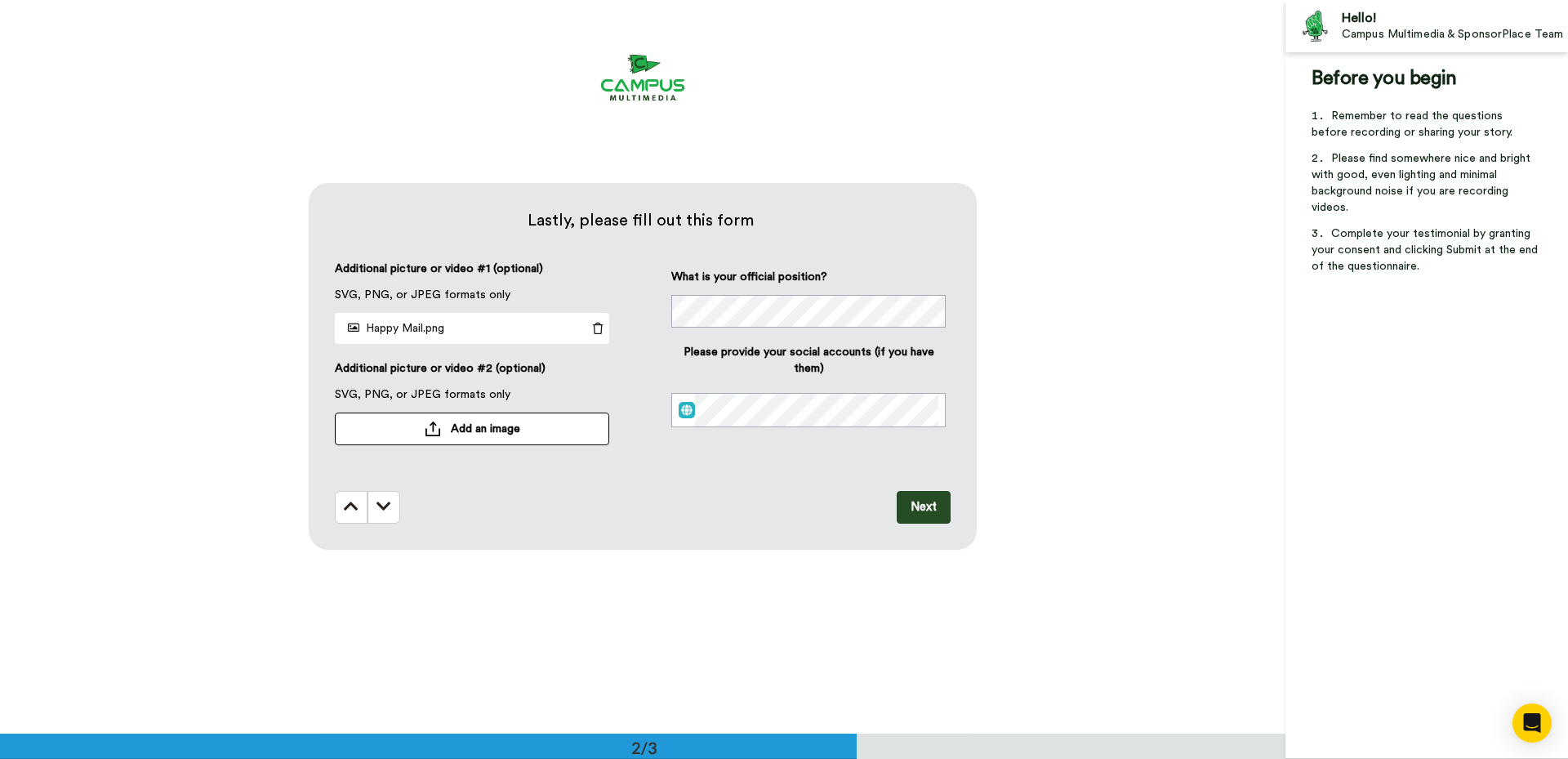
click at [596, 329] on icon at bounding box center [597, 329] width 23 height 12
click at [464, 328] on span "Add an image" at bounding box center [485, 328] width 70 height 16
click at [445, 327] on button "Add an image" at bounding box center [471, 328] width 274 height 33
click at [403, 334] on button "Add an image" at bounding box center [471, 328] width 274 height 33
drag, startPoint x: 402, startPoint y: 328, endPoint x: 388, endPoint y: 329, distance: 14.0
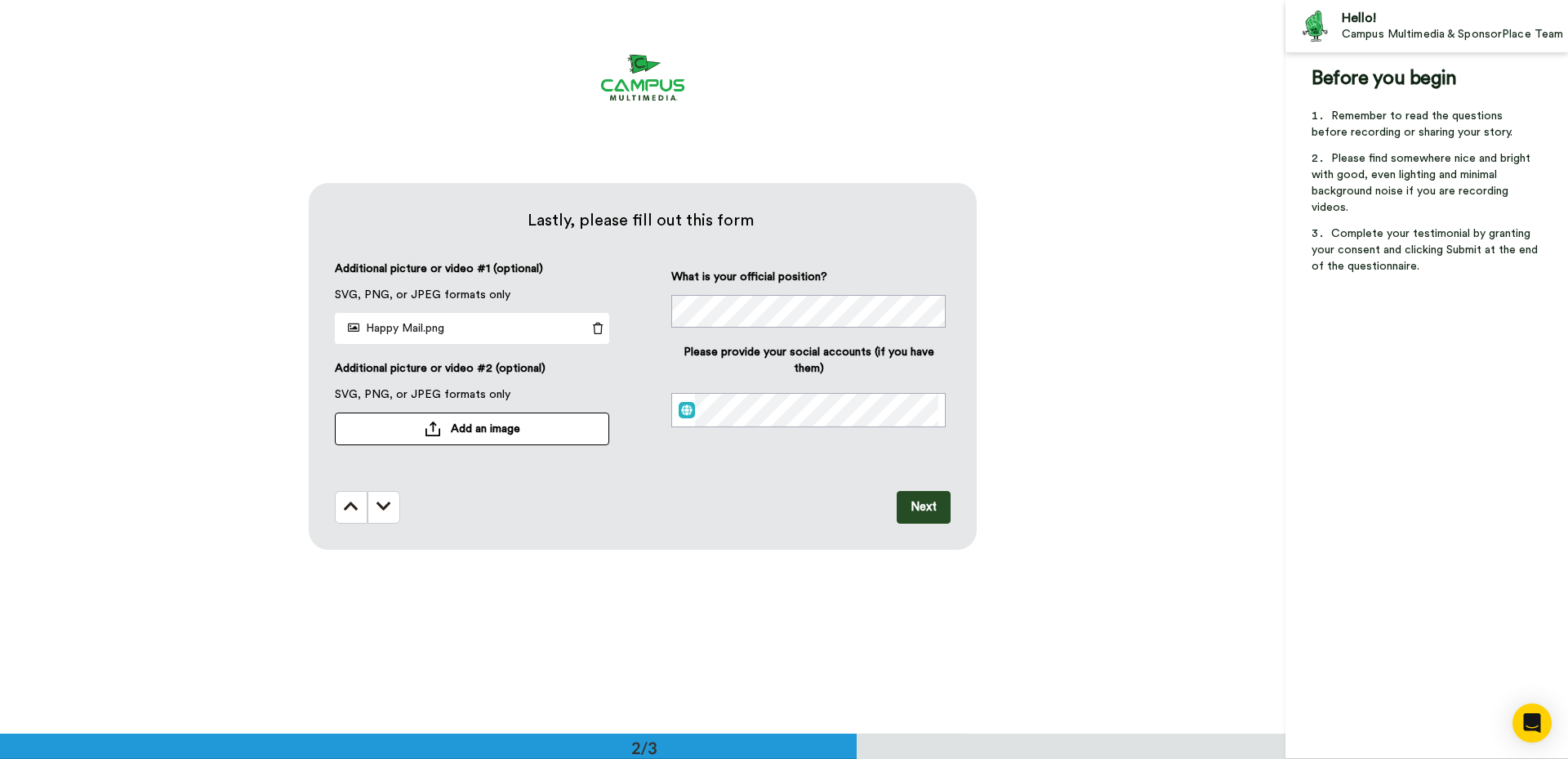
click at [388, 329] on span "Happy Mail.png" at bounding box center [392, 329] width 103 height 12
click at [354, 331] on icon at bounding box center [354, 328] width 12 height 12
click at [350, 326] on icon at bounding box center [354, 328] width 12 height 12
click at [600, 330] on icon at bounding box center [597, 329] width 23 height 12
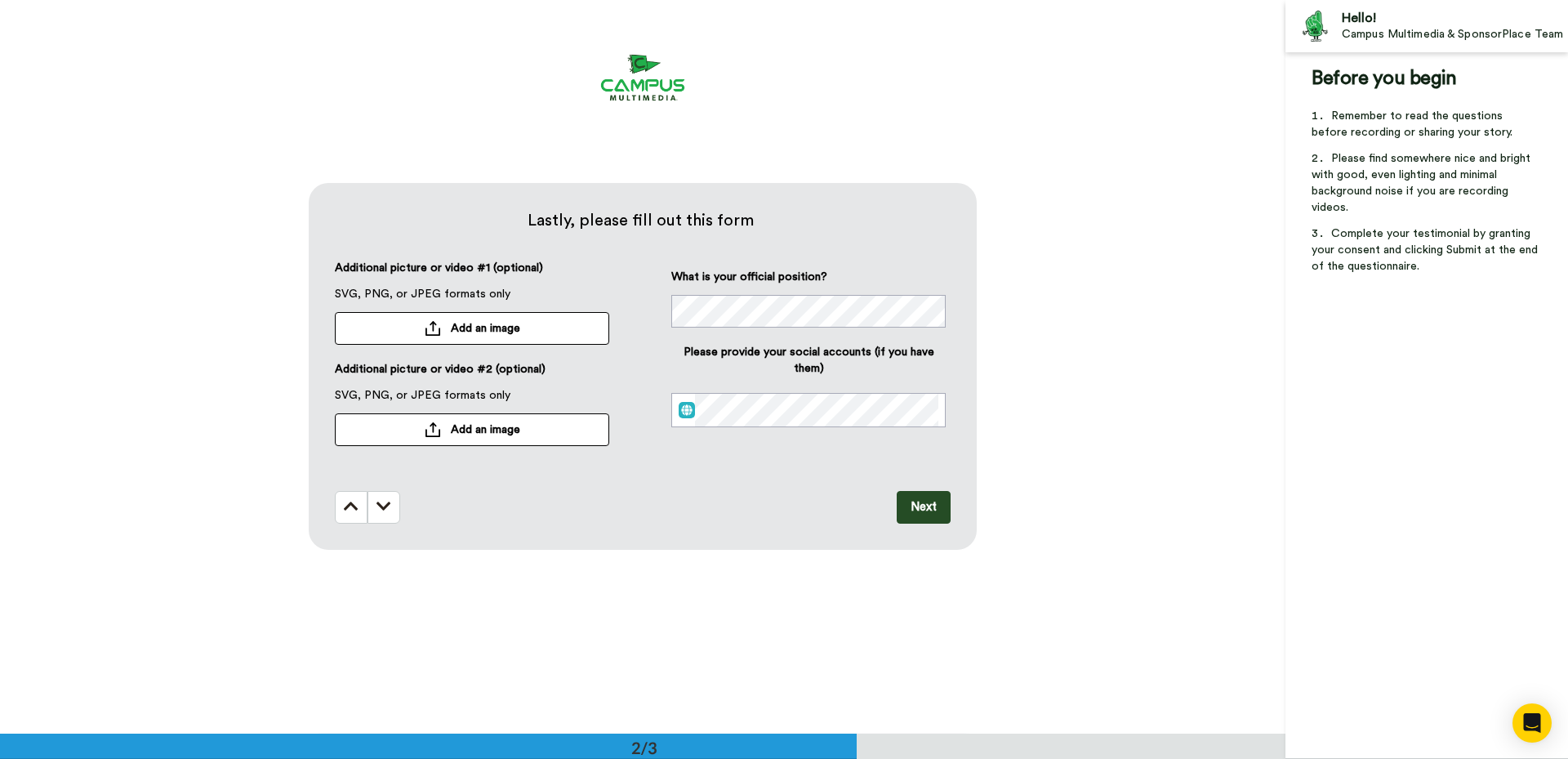
click at [920, 514] on button "Next" at bounding box center [923, 507] width 54 height 33
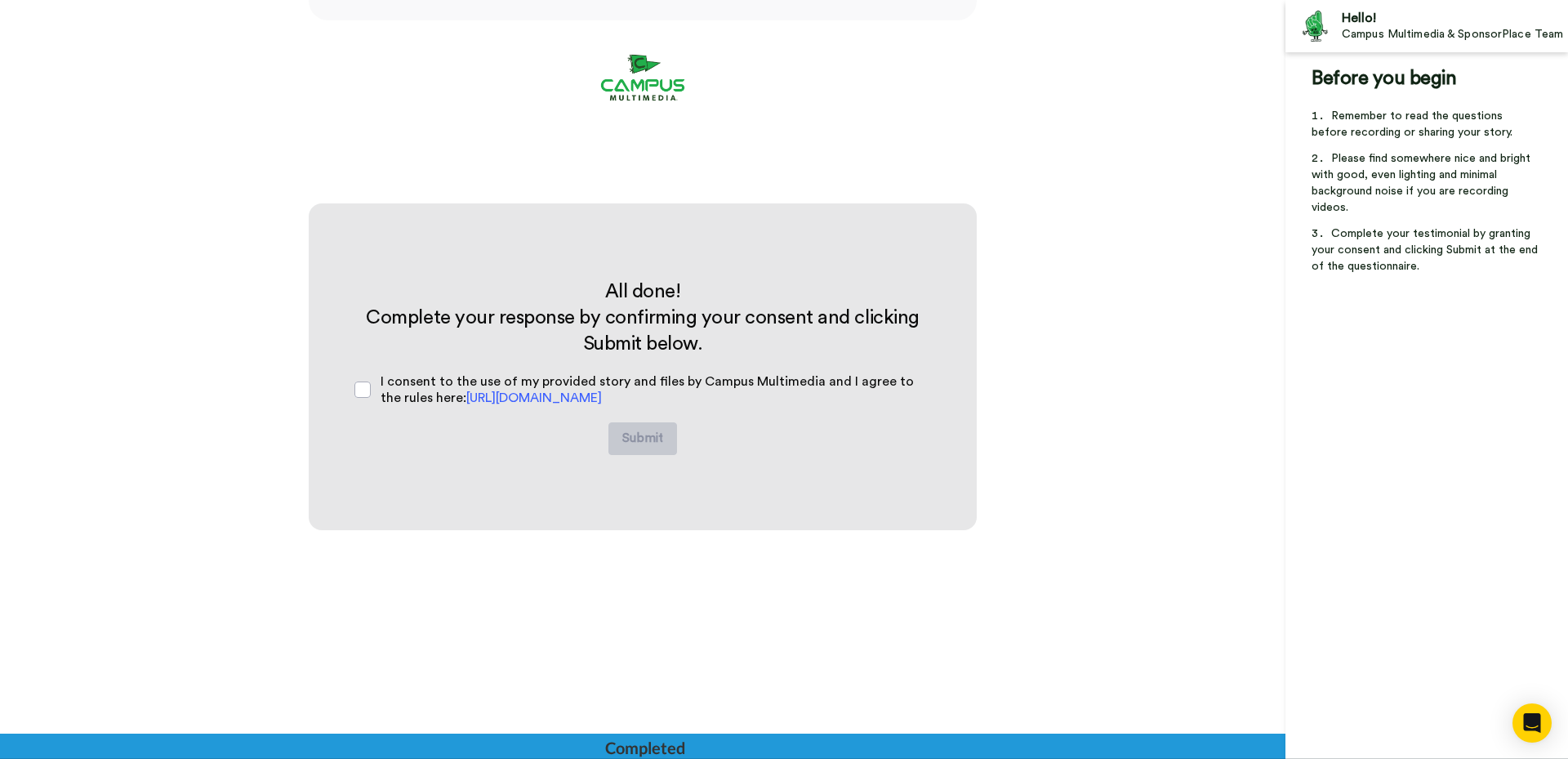
scroll to position [1264, 0]
click at [365, 389] on span at bounding box center [362, 388] width 16 height 16
click at [655, 427] on button "Submit" at bounding box center [643, 437] width 69 height 33
